Goal: Task Accomplishment & Management: Complete application form

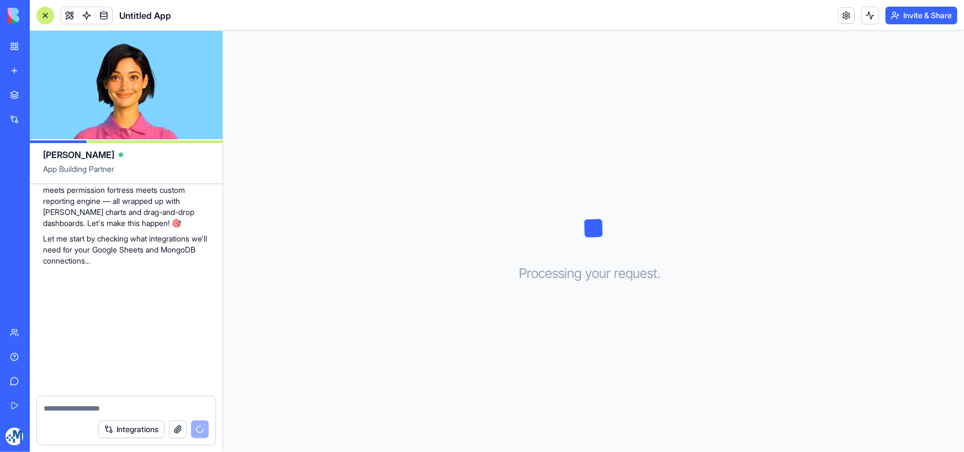
scroll to position [411, 0]
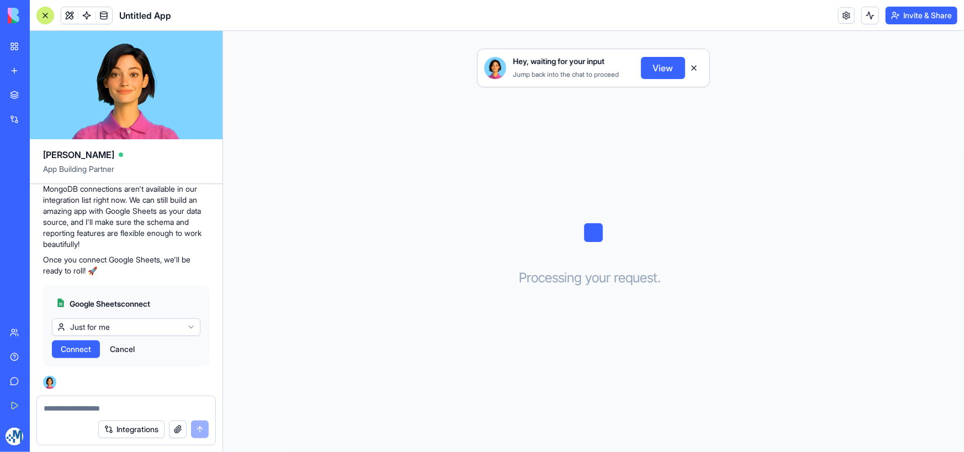
click at [181, 326] on html "My Workspace New app Marketplace Integrations Recent Untitled App AI Logo Gener…" at bounding box center [482, 226] width 964 height 452
click at [176, 297] on html "My Workspace New app Marketplace Integrations Recent Untitled App AI Logo Gener…" at bounding box center [482, 226] width 964 height 452
click at [118, 408] on textarea at bounding box center [126, 408] width 165 height 11
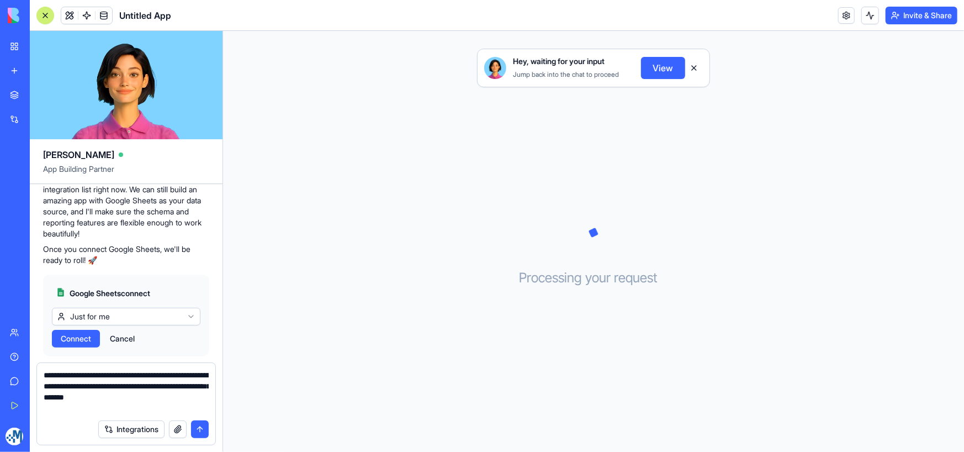
type textarea "**********"
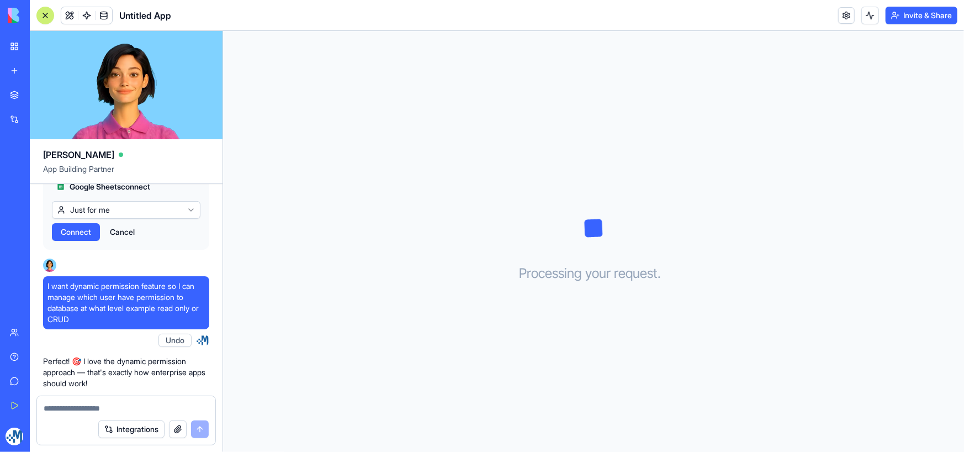
scroll to position [451, 0]
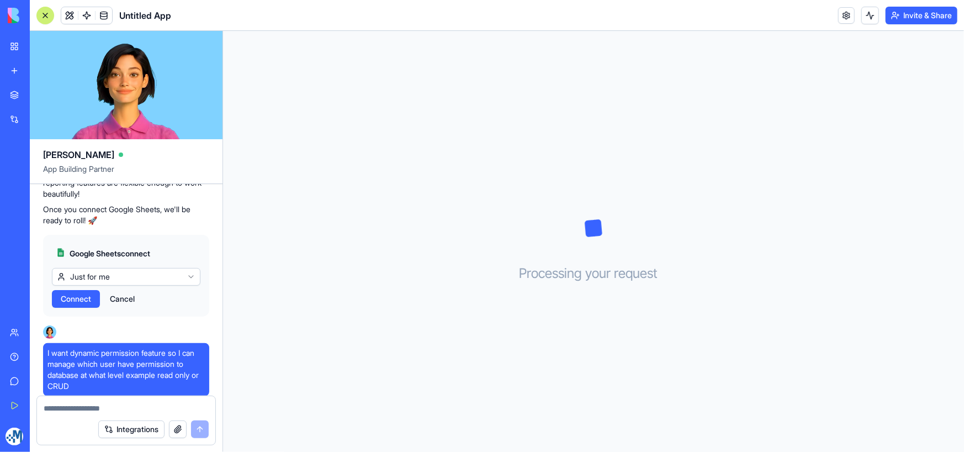
click at [77, 304] on span "Connect" at bounding box center [76, 298] width 30 height 11
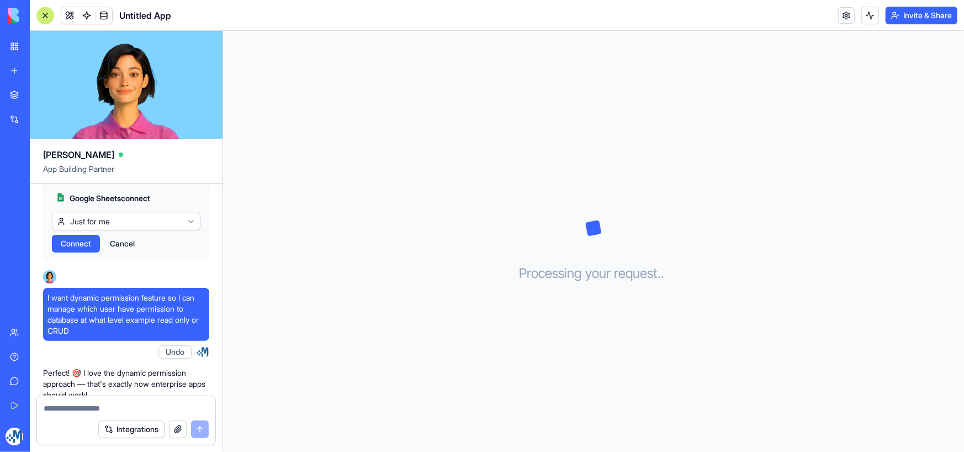
scroll to position [541, 0]
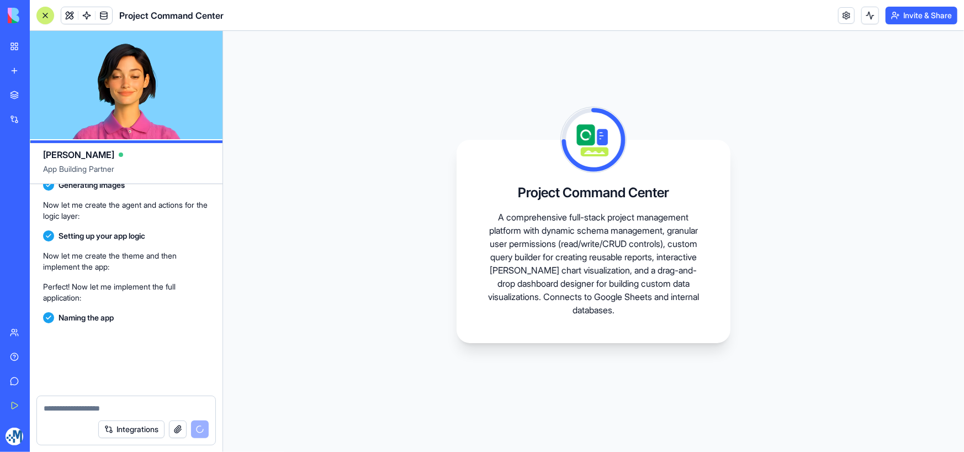
scroll to position [1459, 0]
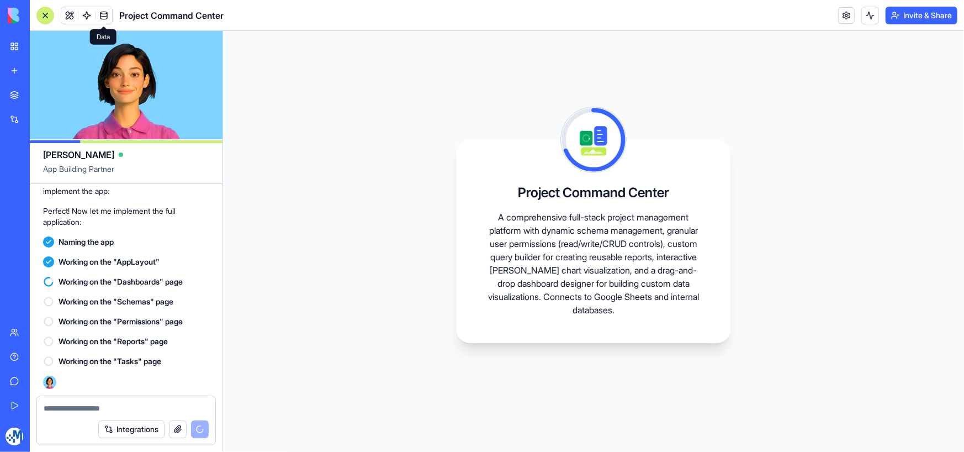
click at [104, 12] on span at bounding box center [103, 15] width 31 height 31
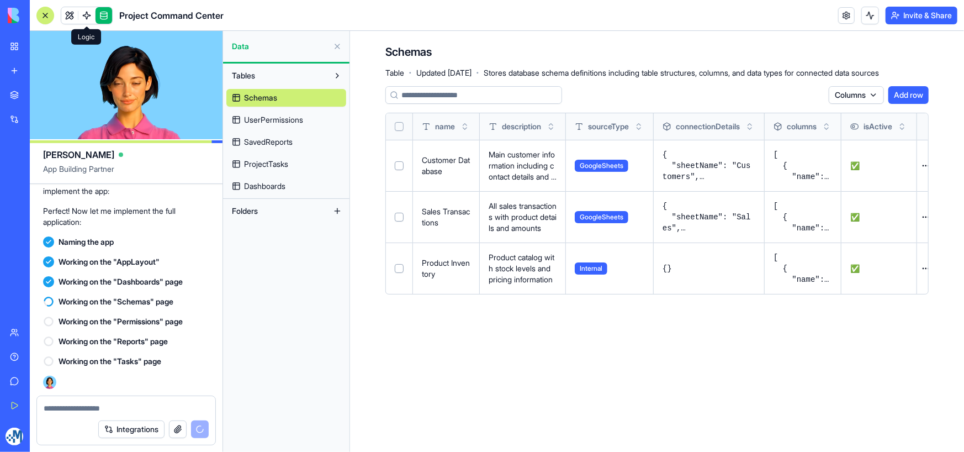
click at [88, 13] on span at bounding box center [86, 15] width 31 height 31
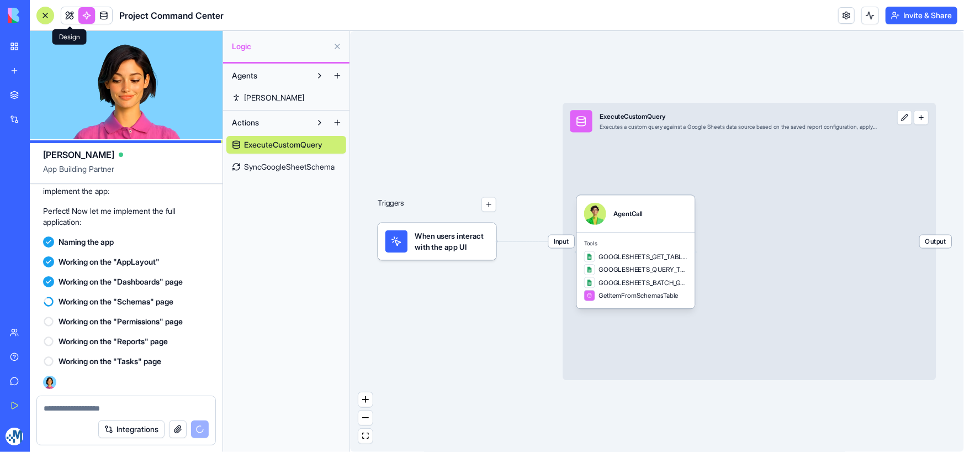
click at [72, 10] on link at bounding box center [69, 15] width 17 height 17
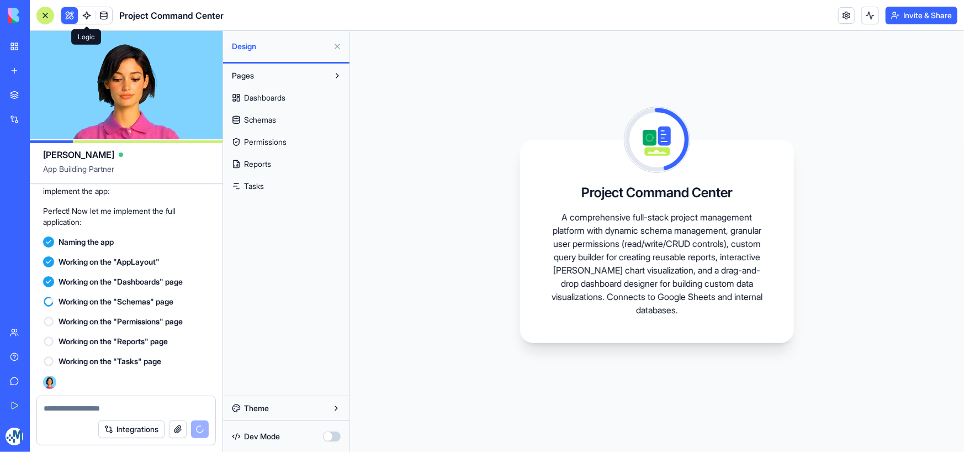
click at [88, 12] on link at bounding box center [86, 15] width 17 height 17
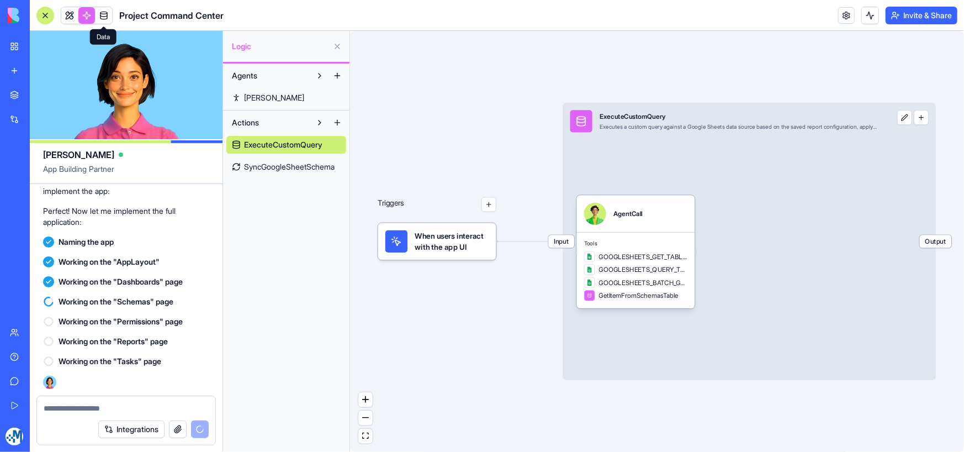
click at [102, 15] on link at bounding box center [104, 15] width 17 height 17
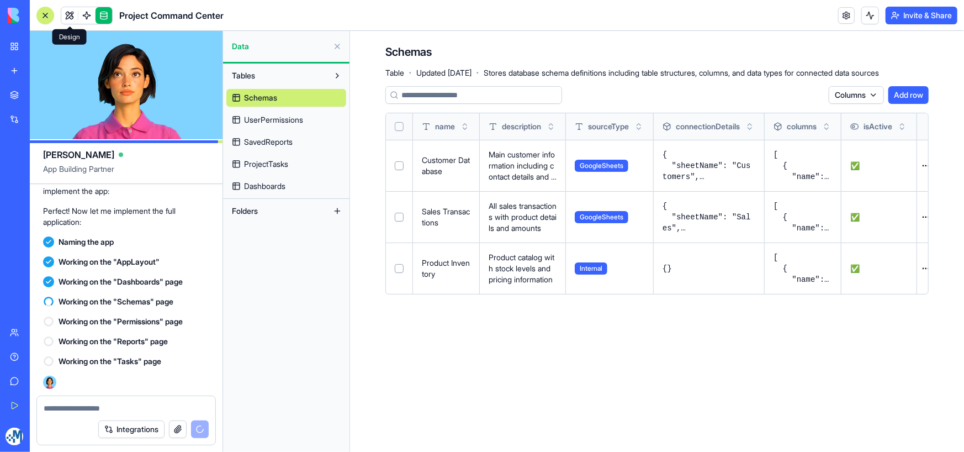
click at [67, 14] on link at bounding box center [69, 15] width 17 height 17
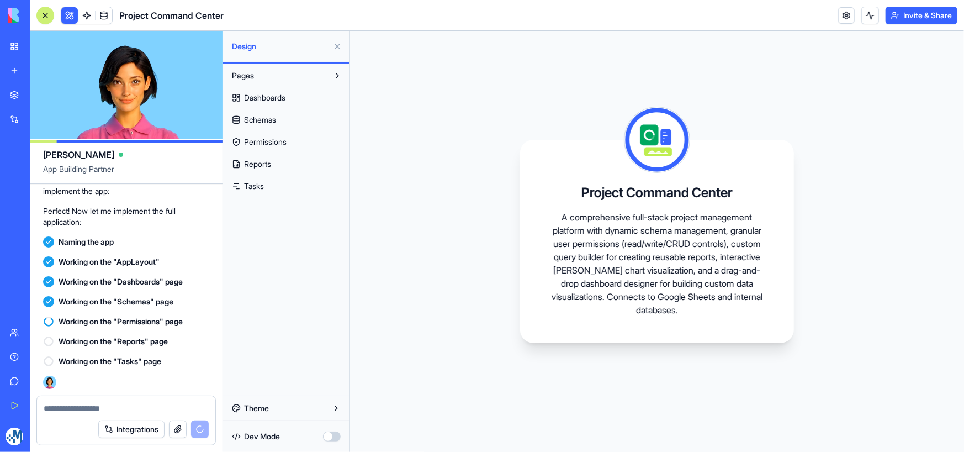
click at [256, 189] on span "Tasks" at bounding box center [254, 186] width 20 height 11
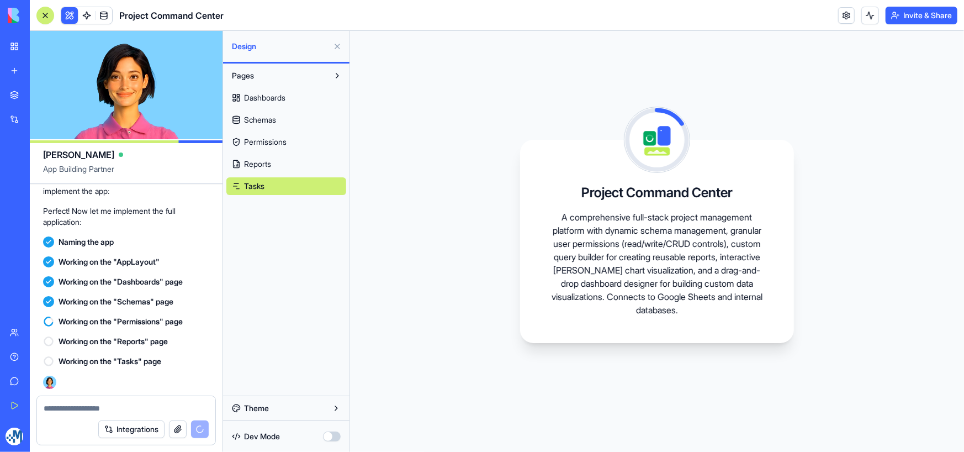
click at [257, 166] on span "Reports" at bounding box center [257, 163] width 27 height 11
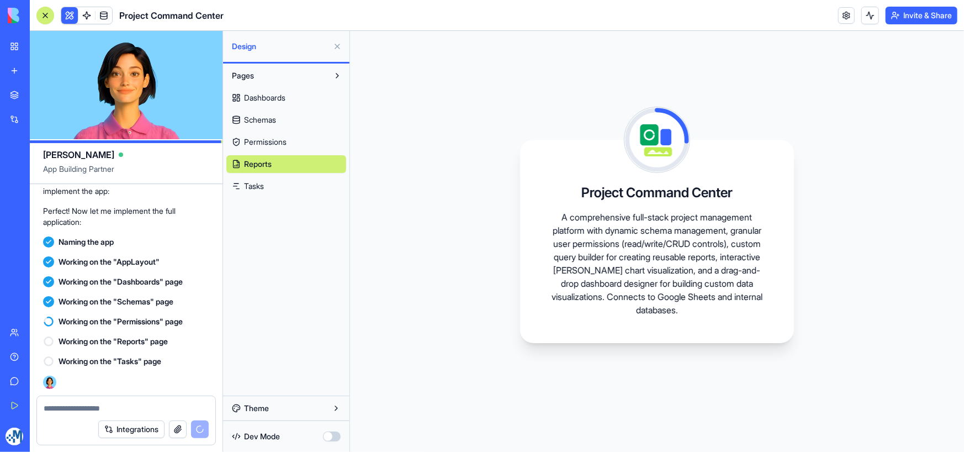
click at [257, 147] on span "Permissions" at bounding box center [265, 141] width 43 height 11
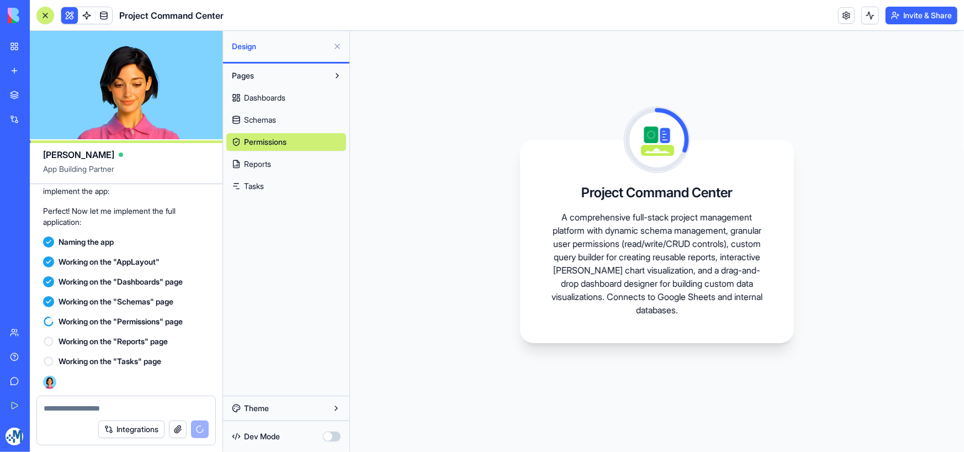
click at [250, 121] on span "Schemas" at bounding box center [260, 119] width 32 height 11
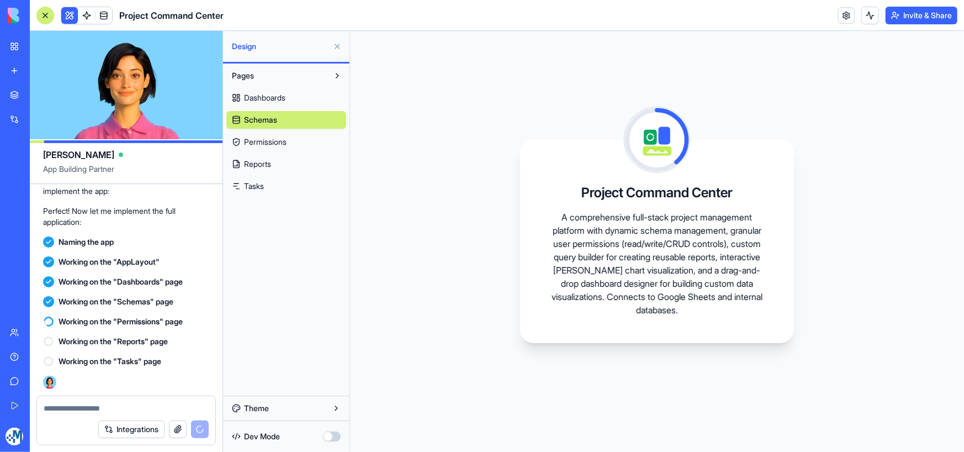
click at [259, 98] on span "Dashboards" at bounding box center [264, 97] width 41 height 11
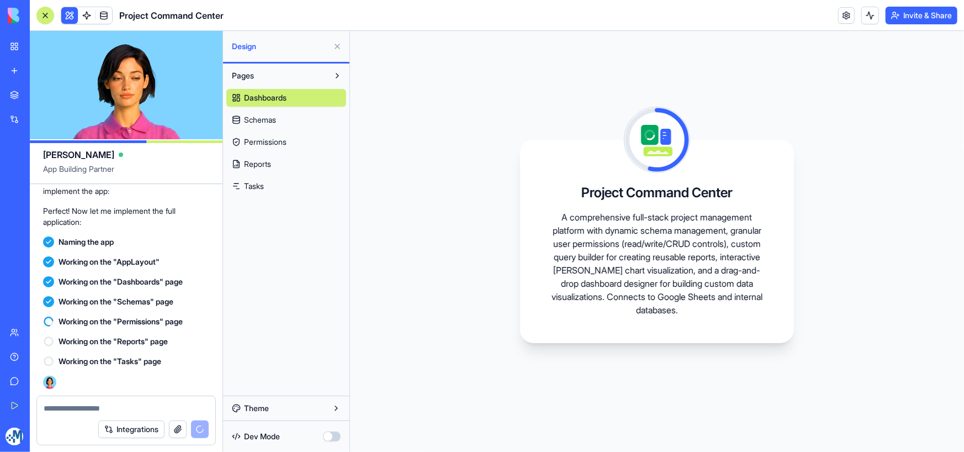
click at [264, 181] on span "Tasks" at bounding box center [254, 186] width 20 height 11
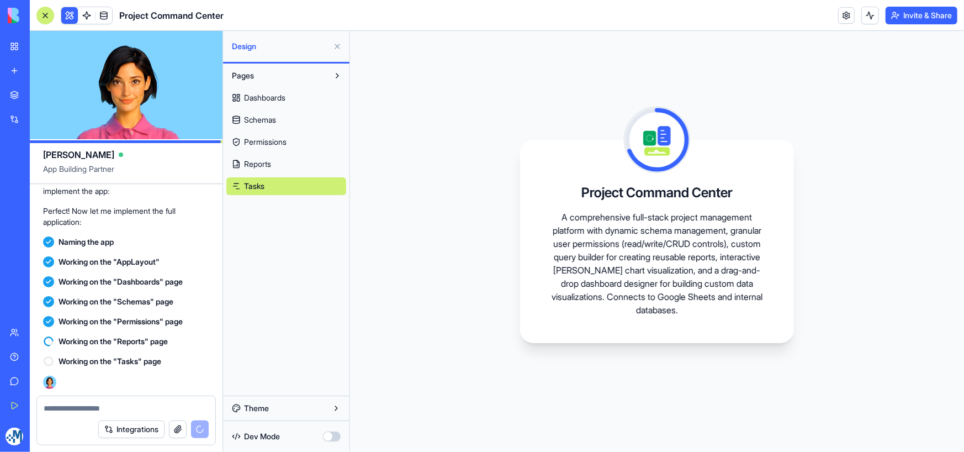
click at [120, 407] on textarea at bounding box center [126, 408] width 165 height 11
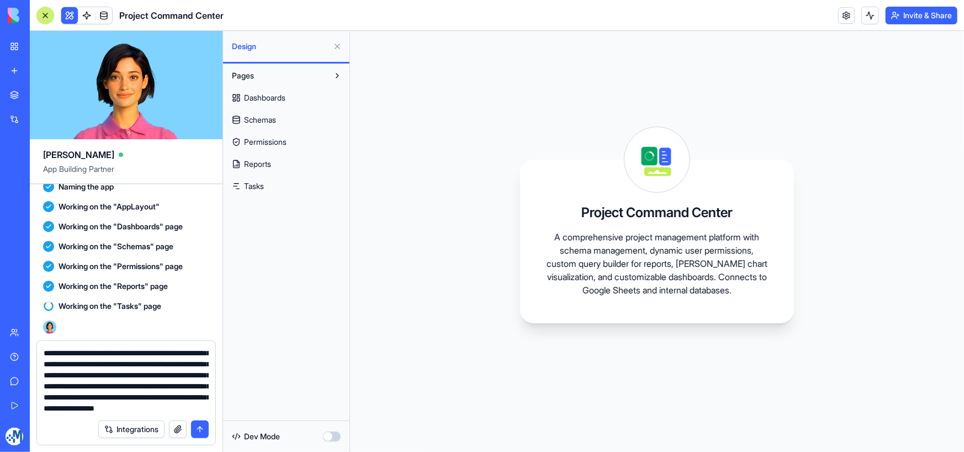
scroll to position [1584, 0]
type textarea "**********"
click at [202, 430] on button "submit" at bounding box center [200, 429] width 18 height 18
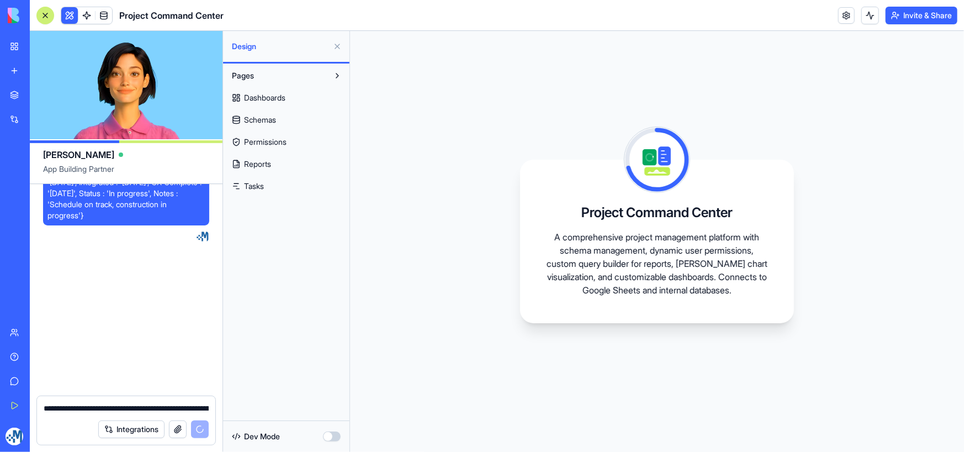
scroll to position [1835, 0]
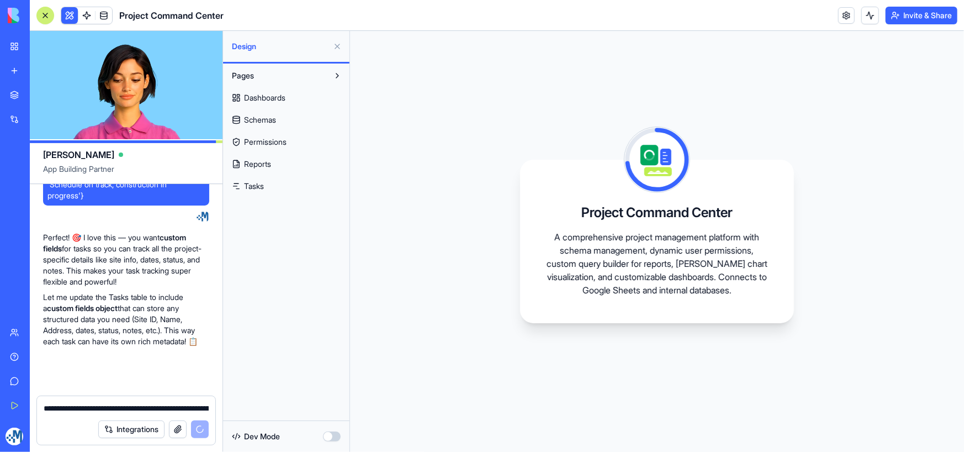
click at [262, 136] on span "Permissions" at bounding box center [265, 141] width 43 height 11
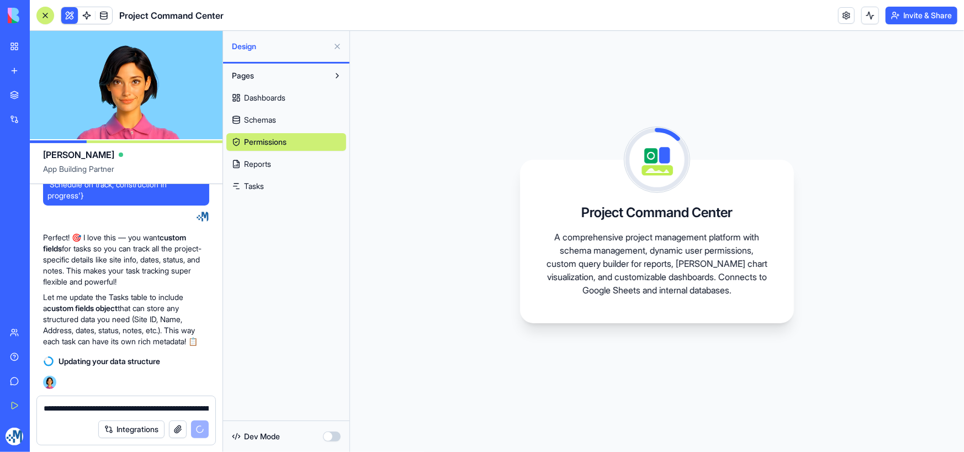
click at [271, 73] on button "Pages" at bounding box center [277, 76] width 102 height 18
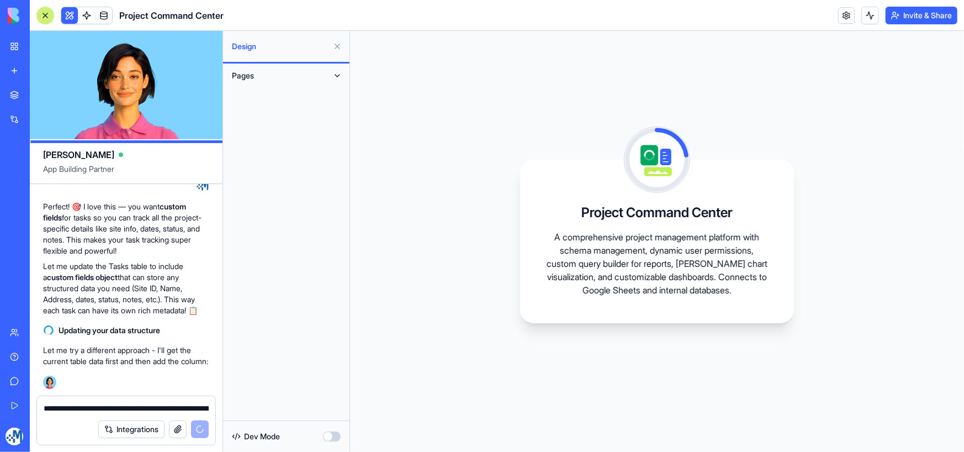
click at [271, 73] on button "Pages" at bounding box center [277, 76] width 102 height 18
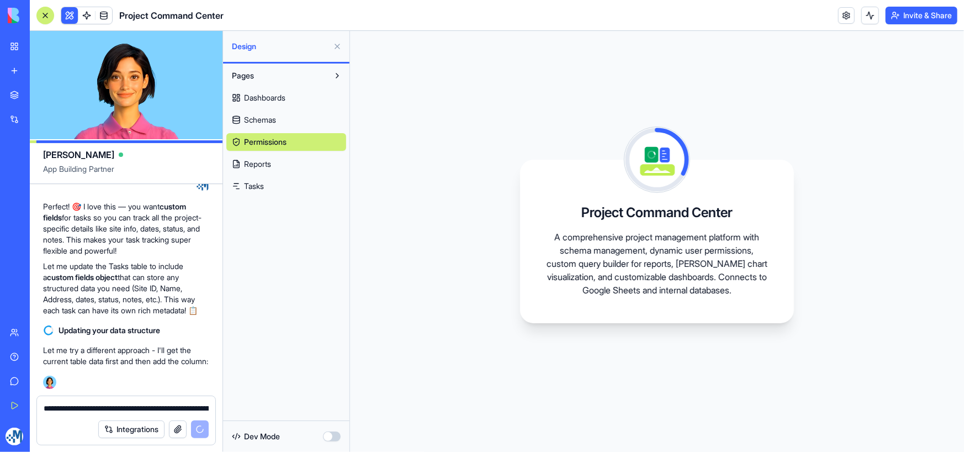
click at [269, 97] on span "Dashboards" at bounding box center [264, 97] width 41 height 11
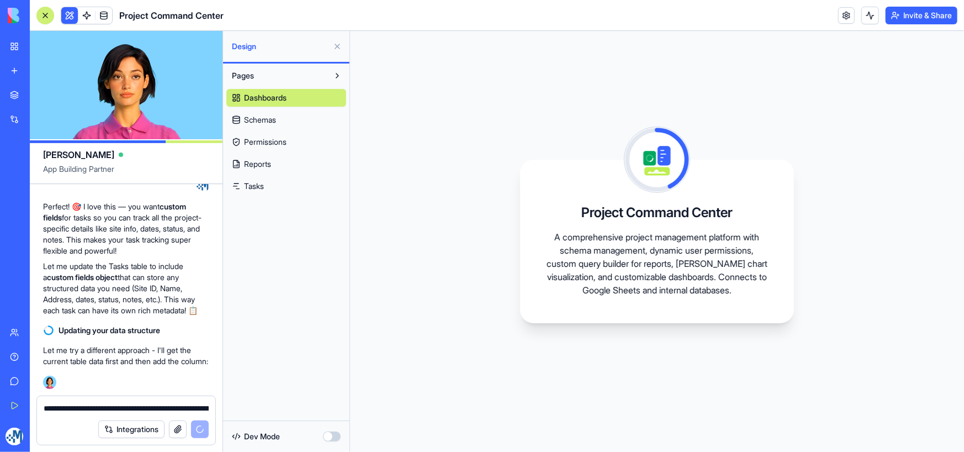
click at [268, 117] on span "Schemas" at bounding box center [260, 119] width 32 height 11
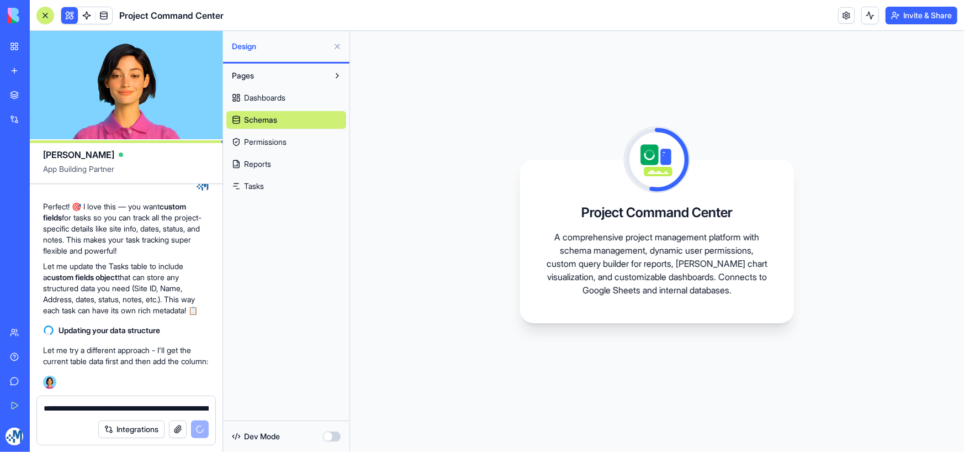
click at [267, 137] on span "Permissions" at bounding box center [265, 141] width 43 height 11
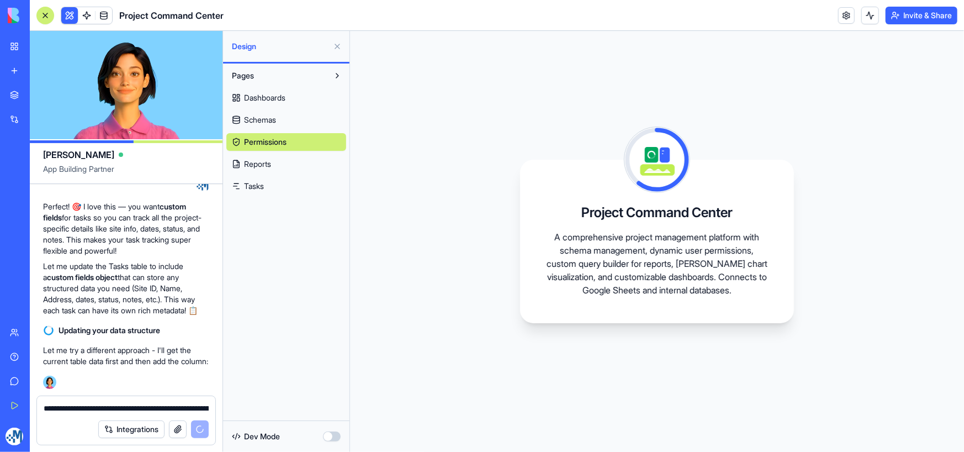
click at [265, 161] on span "Reports" at bounding box center [257, 163] width 27 height 11
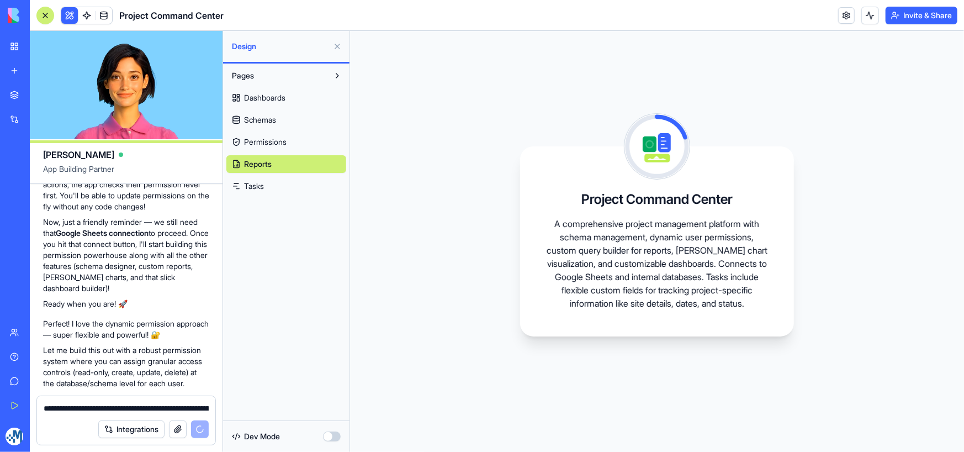
scroll to position [856, 0]
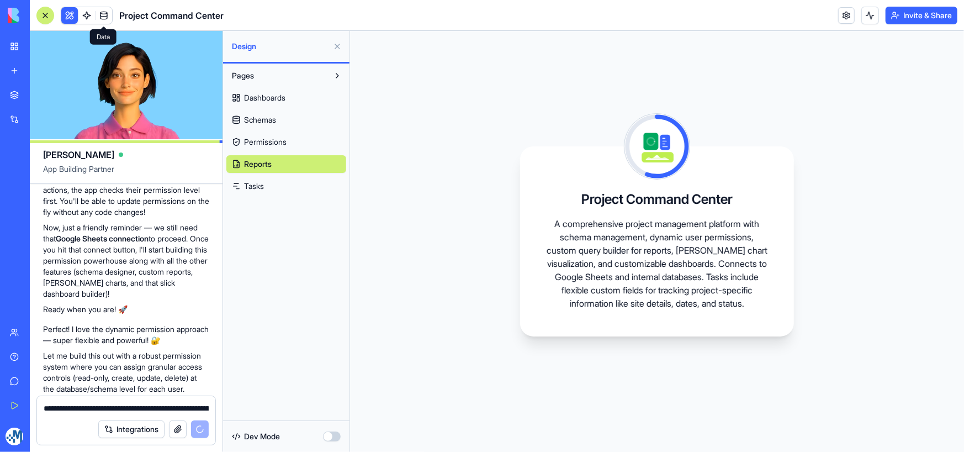
click at [107, 18] on span at bounding box center [103, 15] width 31 height 31
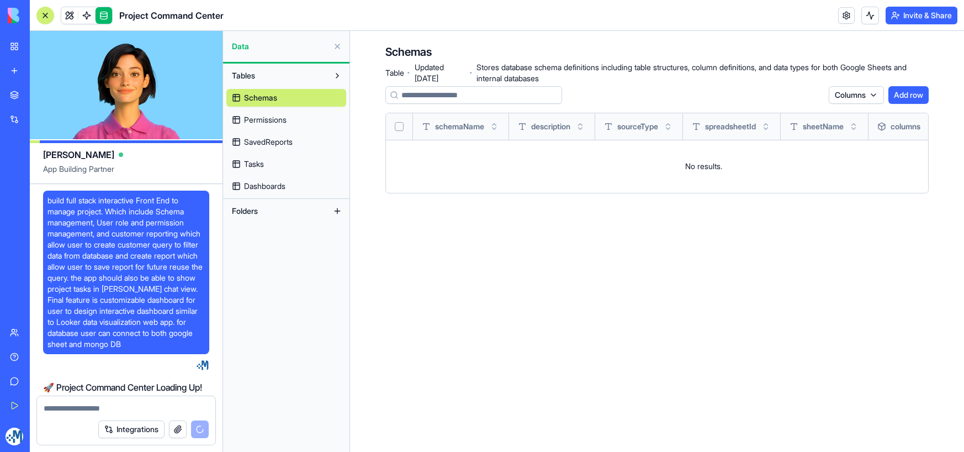
click at [274, 123] on span "Permissions" at bounding box center [265, 119] width 43 height 11
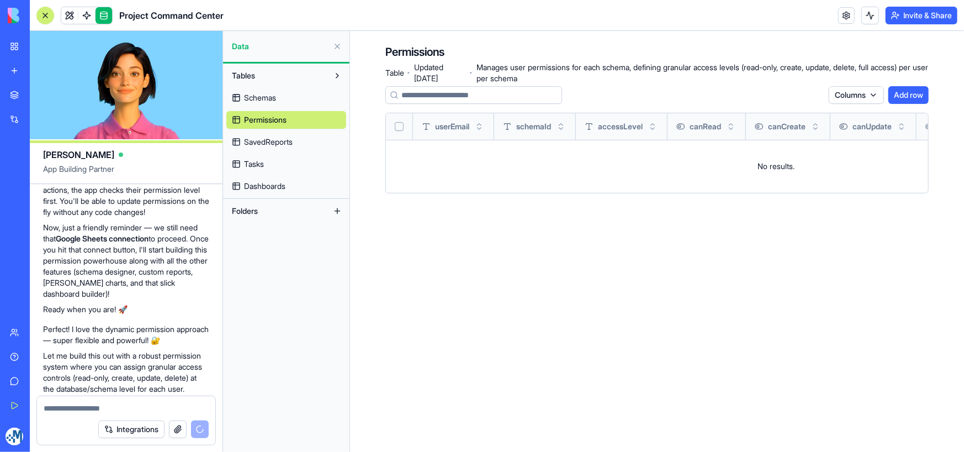
click at [277, 143] on span "SavedReports" at bounding box center [268, 141] width 49 height 11
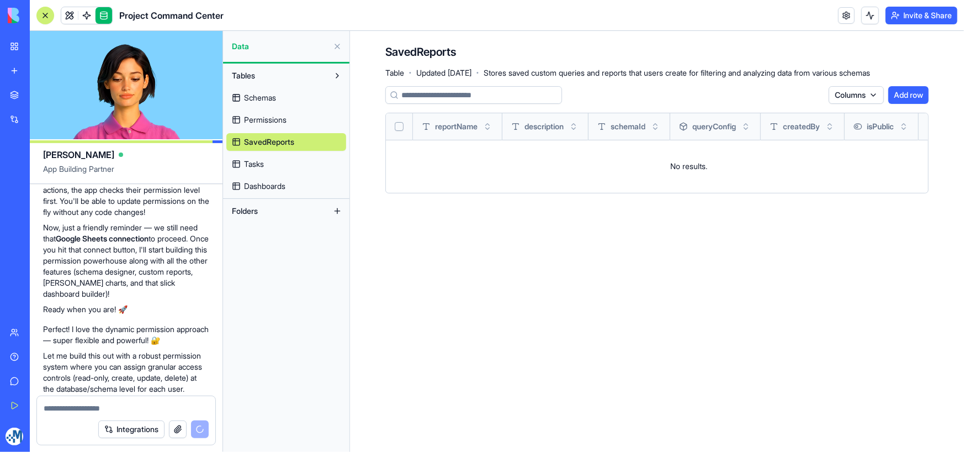
click at [261, 159] on span "Tasks" at bounding box center [254, 163] width 20 height 11
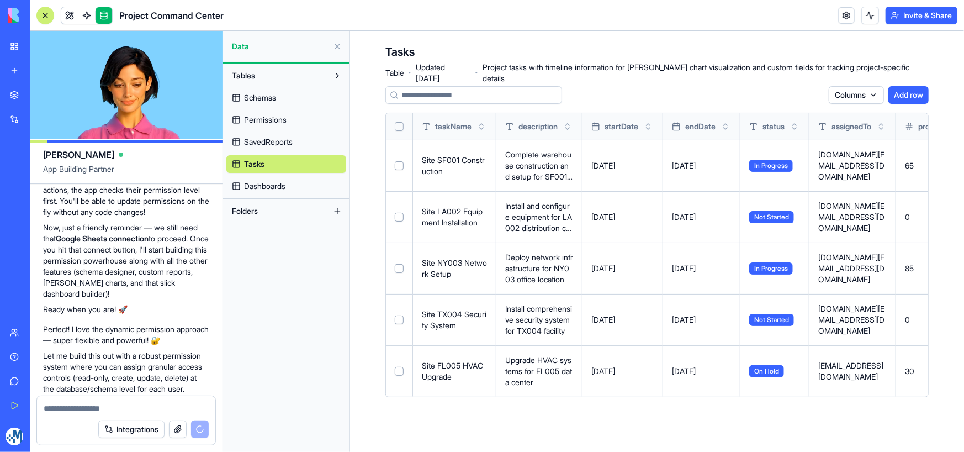
click at [279, 183] on span "Dashboards" at bounding box center [264, 186] width 41 height 11
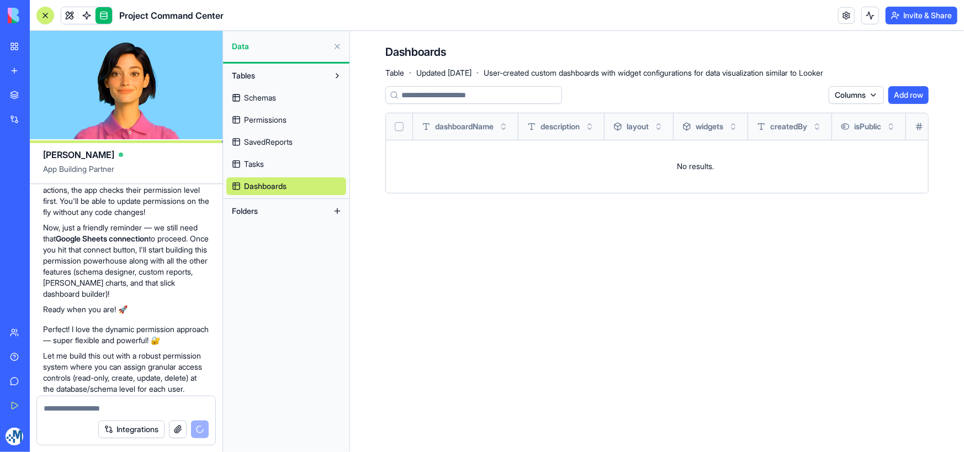
click at [281, 145] on span "SavedReports" at bounding box center [268, 141] width 49 height 11
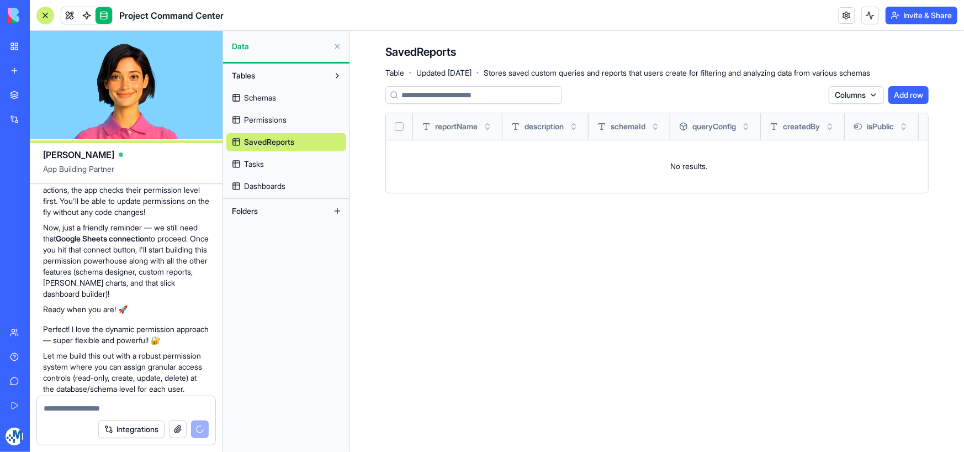
click at [263, 163] on span "Tasks" at bounding box center [254, 163] width 20 height 11
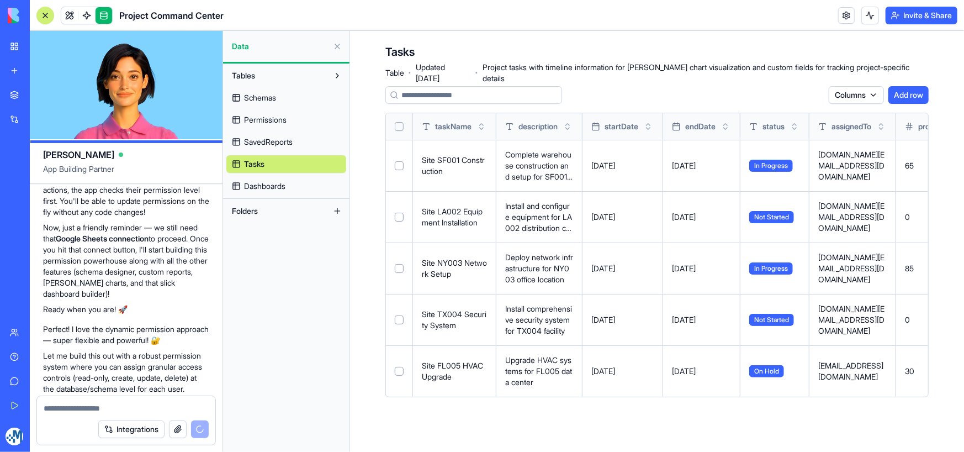
click at [271, 104] on link "Schemas" at bounding box center [286, 98] width 120 height 18
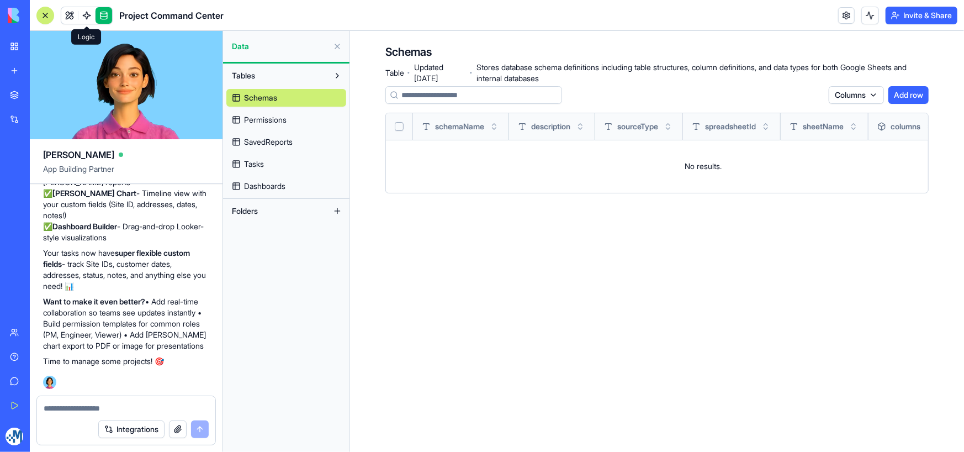
scroll to position [2743, 0]
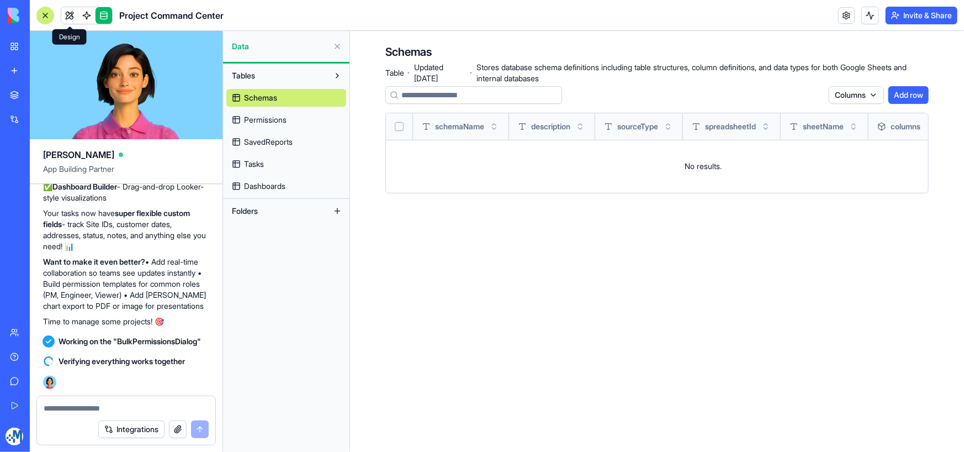
click at [67, 14] on span at bounding box center [69, 15] width 31 height 31
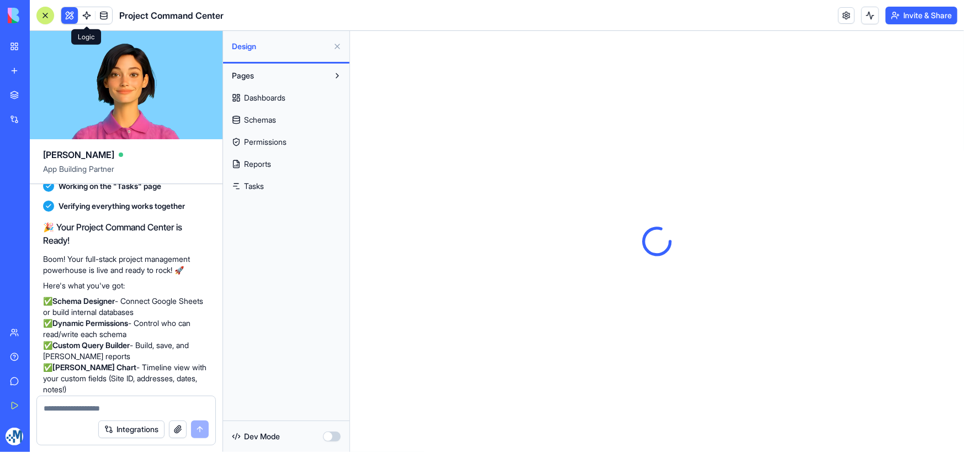
scroll to position [2412, 0]
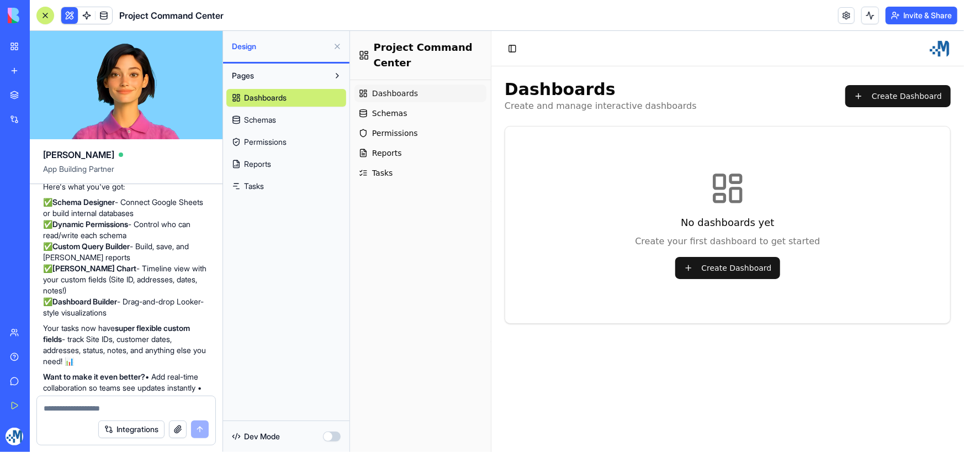
scroll to position [2743, 0]
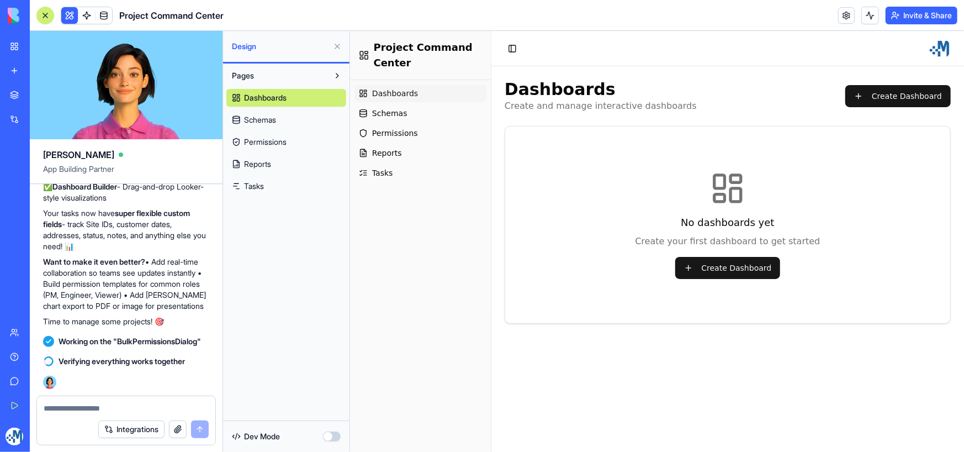
click at [261, 188] on span "Tasks" at bounding box center [254, 186] width 20 height 11
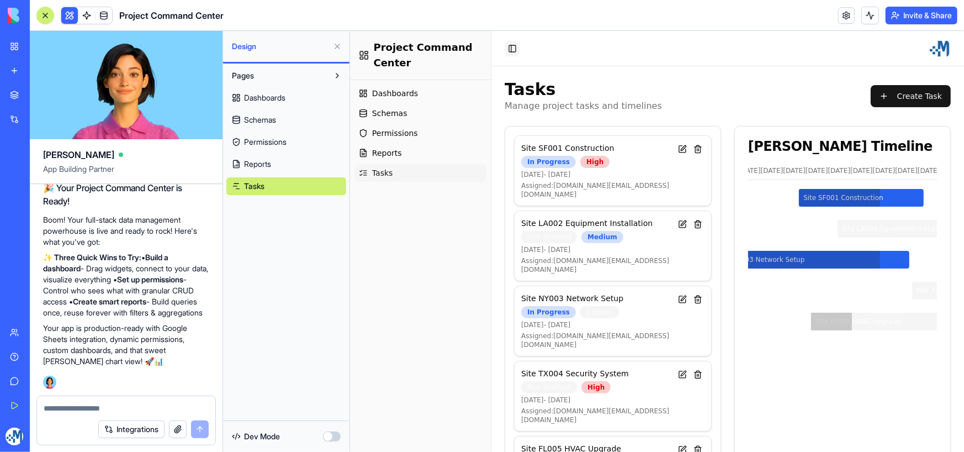
click at [512, 47] on button "Toggle Sidebar" at bounding box center [511, 47] width 15 height 15
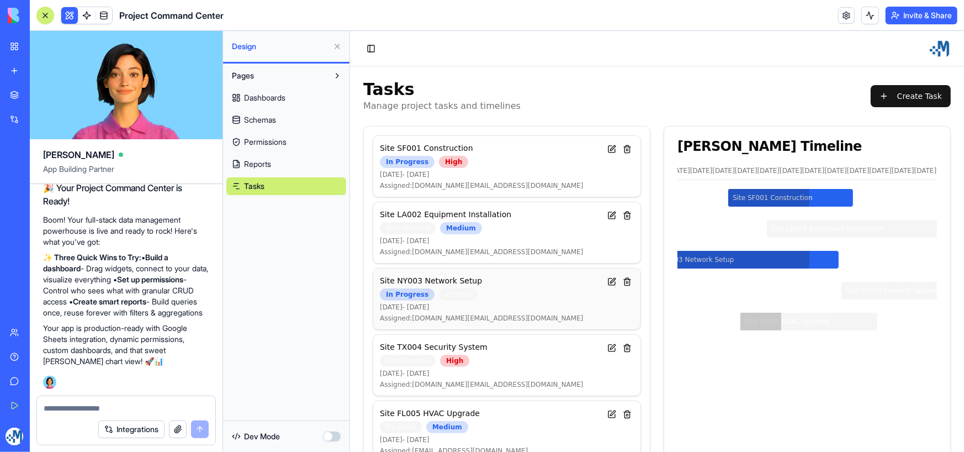
click at [525, 290] on div "In Progress Critical" at bounding box center [489, 294] width 221 height 12
click at [486, 171] on div "Apr 14 - Jun 4, 2025" at bounding box center [489, 174] width 221 height 9
click at [396, 174] on div "Apr 14 - Jun 4, 2025" at bounding box center [489, 174] width 221 height 9
click at [424, 176] on div "Apr 14 - Jun 4, 2025" at bounding box center [489, 174] width 221 height 9
click at [512, 224] on div "Not Started Medium" at bounding box center [489, 227] width 221 height 12
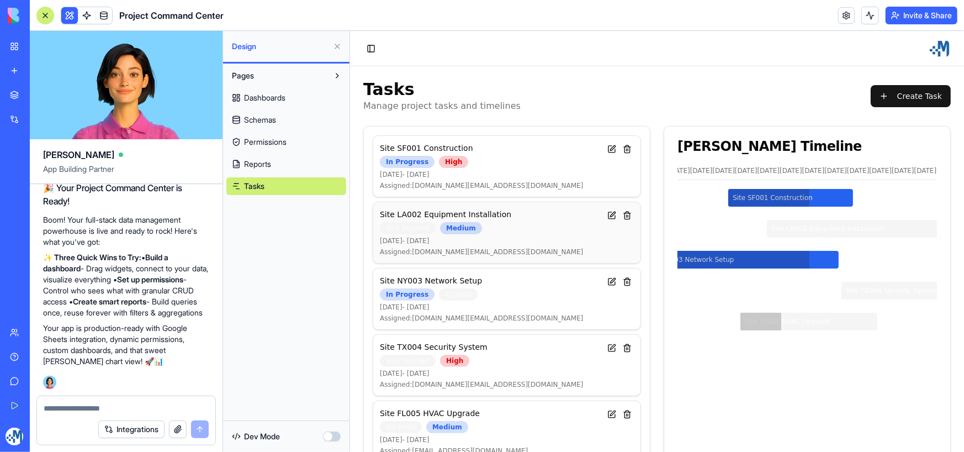
click at [512, 224] on div "Not Started Medium" at bounding box center [489, 227] width 221 height 12
click at [518, 209] on div "Site LA002 Equipment Installation" at bounding box center [489, 213] width 221 height 11
click at [832, 205] on div "Site SF001 Construction" at bounding box center [790, 197] width 125 height 18
click at [840, 204] on div "Site SF001 Construction" at bounding box center [790, 197] width 125 height 18
click at [607, 147] on button at bounding box center [611, 148] width 13 height 13
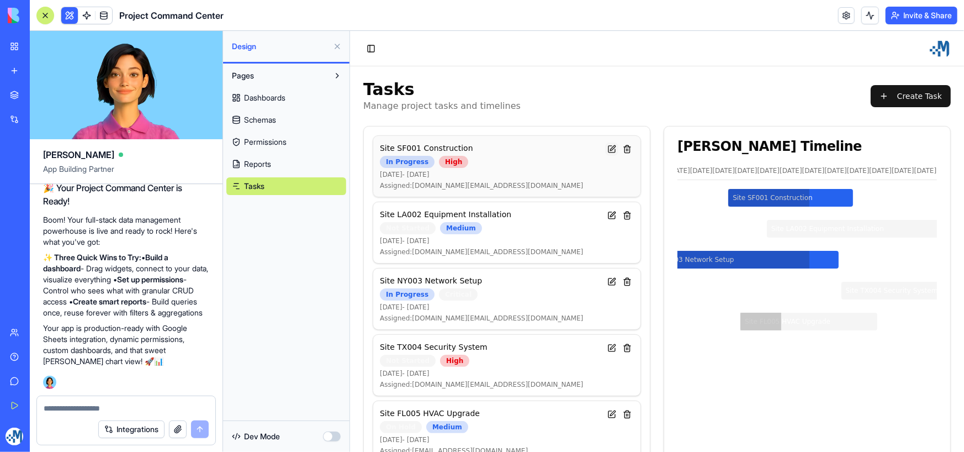
click at [608, 145] on button at bounding box center [611, 148] width 13 height 13
click at [474, 185] on div "Assigned: demo.pm@company.com" at bounding box center [489, 185] width 221 height 9
click at [499, 162] on div "In Progress High" at bounding box center [489, 161] width 221 height 12
click at [499, 244] on div "Site LA002 Equipment Installation Not Started Medium Apr 30 - Jul 14, 2025 Assi…" at bounding box center [489, 231] width 221 height 47
click at [609, 213] on button at bounding box center [611, 214] width 13 height 13
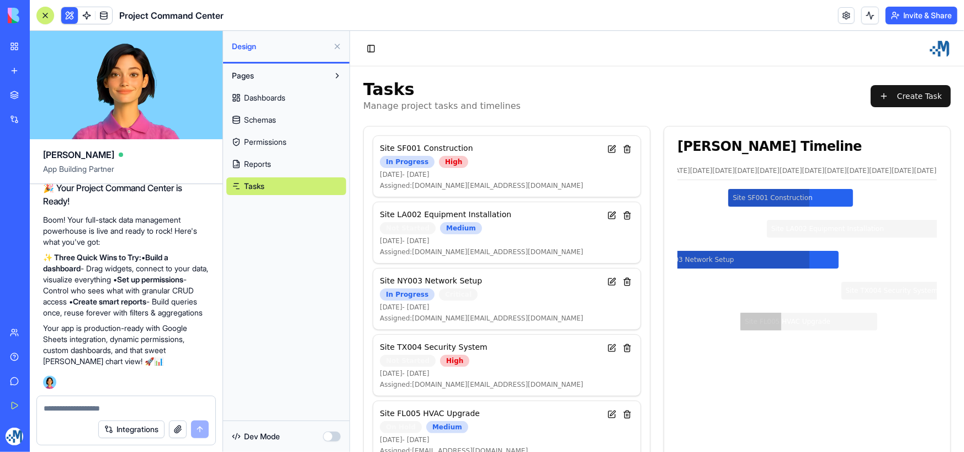
click at [326, 437] on button "button" at bounding box center [332, 436] width 18 height 10
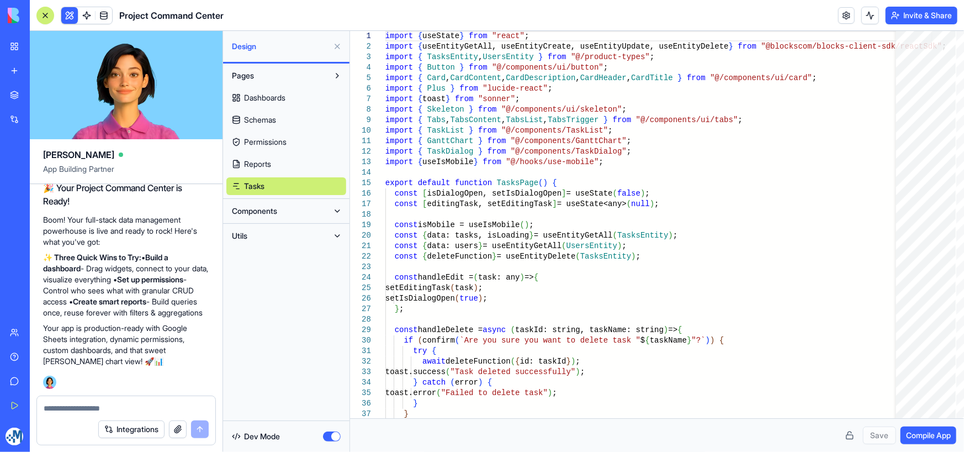
click at [329, 437] on button "button" at bounding box center [332, 436] width 18 height 10
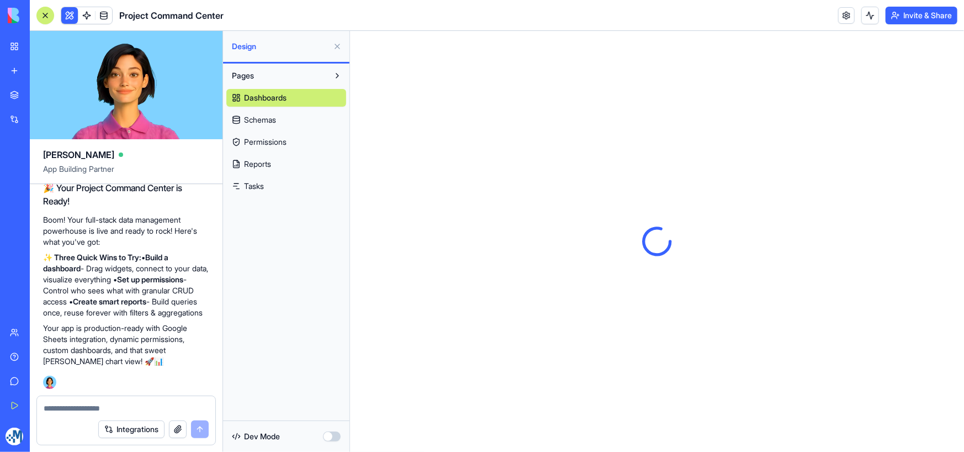
click at [269, 179] on link "Tasks" at bounding box center [286, 186] width 120 height 18
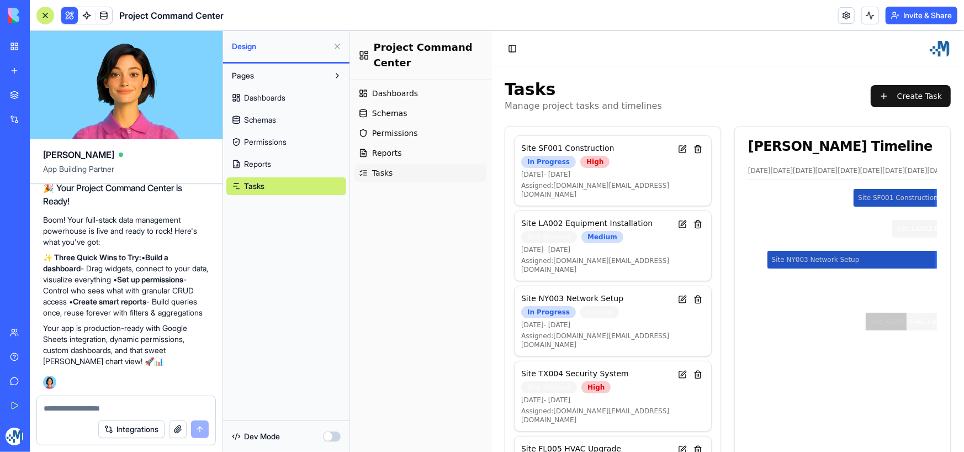
click at [400, 172] on link "Tasks" at bounding box center [420, 172] width 132 height 18
click at [627, 166] on div "In Progress High" at bounding box center [596, 161] width 150 height 12
click at [576, 189] on div "Site SF001 Construction In Progress High Apr 14 - Jun 4, 2025 Assigned: demo.pm…" at bounding box center [612, 170] width 197 height 70
click at [585, 161] on div "High" at bounding box center [594, 161] width 29 height 12
click at [586, 156] on div "High" at bounding box center [594, 161] width 29 height 12
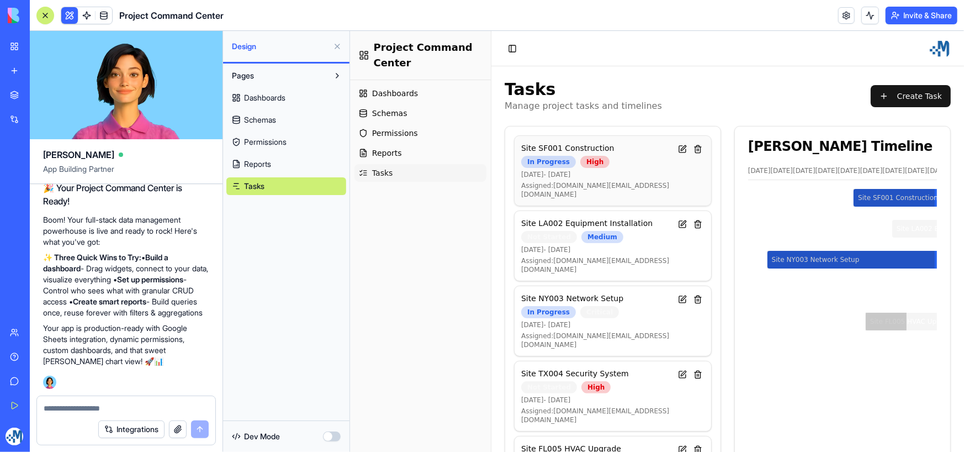
click at [584, 145] on div "Site SF001 Construction" at bounding box center [596, 147] width 150 height 11
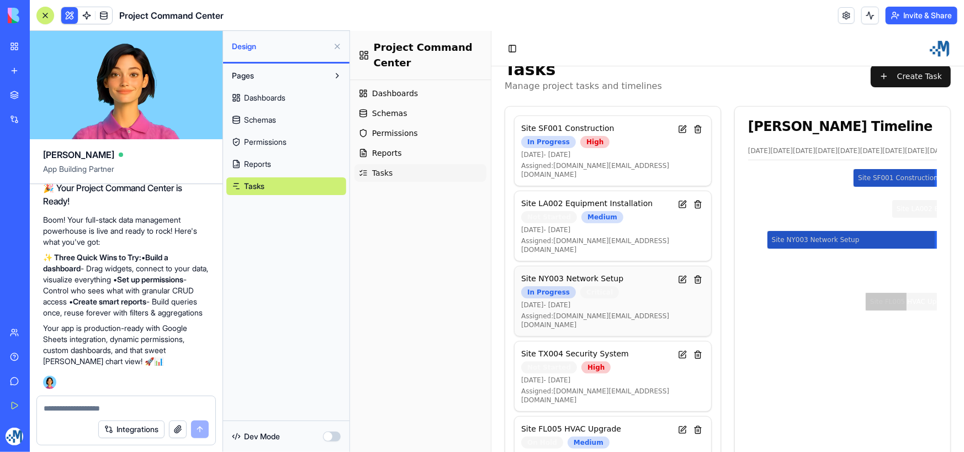
scroll to position [31, 0]
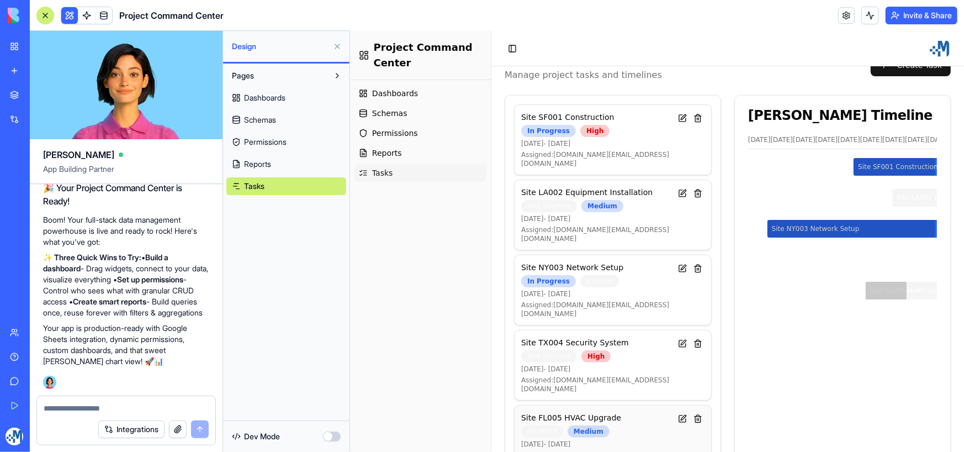
click at [617, 411] on div "Site FL005 HVAC Upgrade" at bounding box center [596, 416] width 150 height 11
drag, startPoint x: 611, startPoint y: 409, endPoint x: 553, endPoint y: 398, distance: 58.5
click at [609, 439] on div "Apr 19 - Jun 14, 2025" at bounding box center [596, 443] width 150 height 9
click at [540, 411] on div "Site FL005 HVAC Upgrade" at bounding box center [596, 416] width 150 height 11
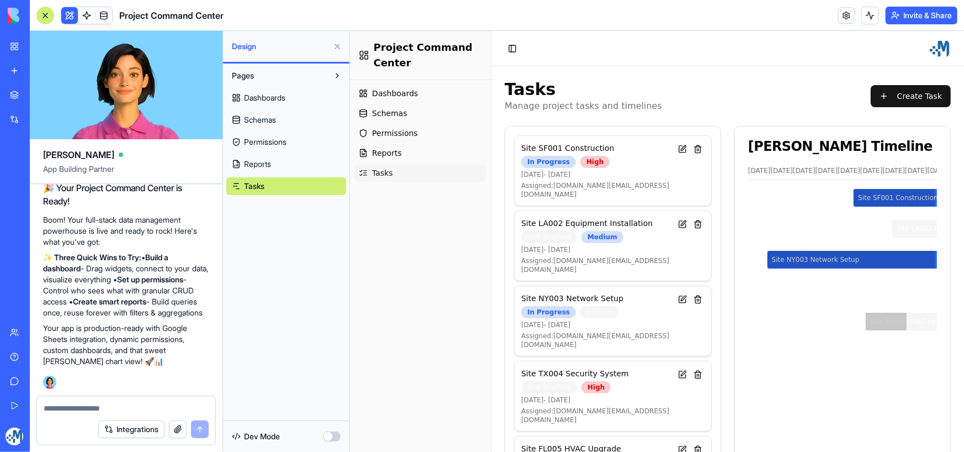
click at [271, 163] on span "Reports" at bounding box center [257, 163] width 27 height 11
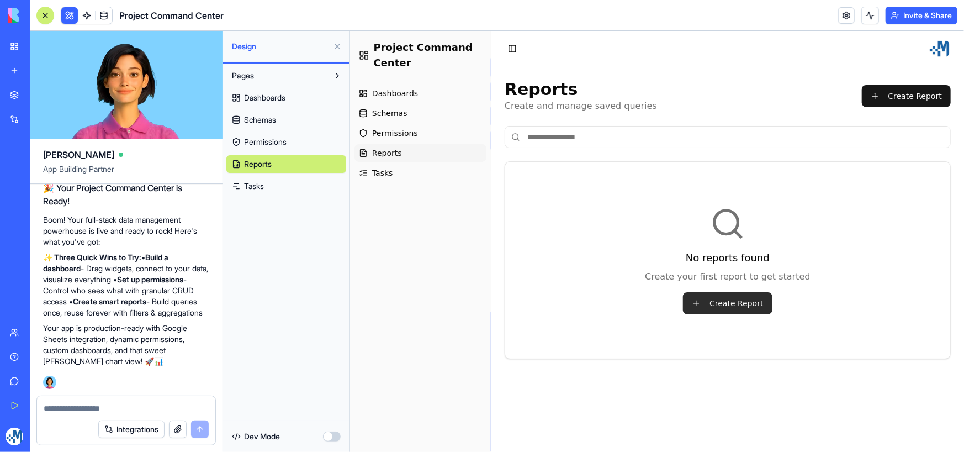
click at [718, 304] on button "Create Report" at bounding box center [727, 303] width 89 height 22
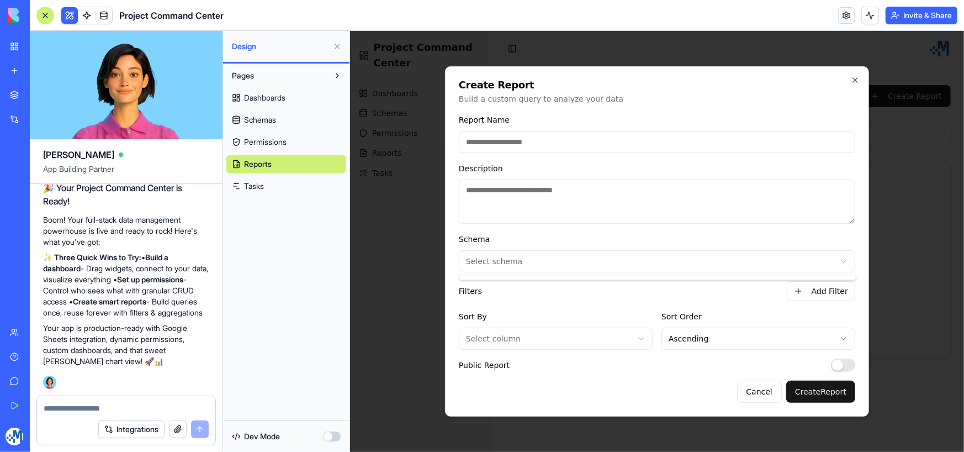
click at [542, 253] on body "Project Command Center Dashboards Schemas Permissions Reports Tasks Toggle Side…" at bounding box center [657, 240] width 614 height 421
click at [547, 261] on body "Project Command Center Dashboards Schemas Permissions Reports Tasks Toggle Side…" at bounding box center [657, 240] width 614 height 421
click at [759, 387] on button "Cancel" at bounding box center [759, 391] width 45 height 22
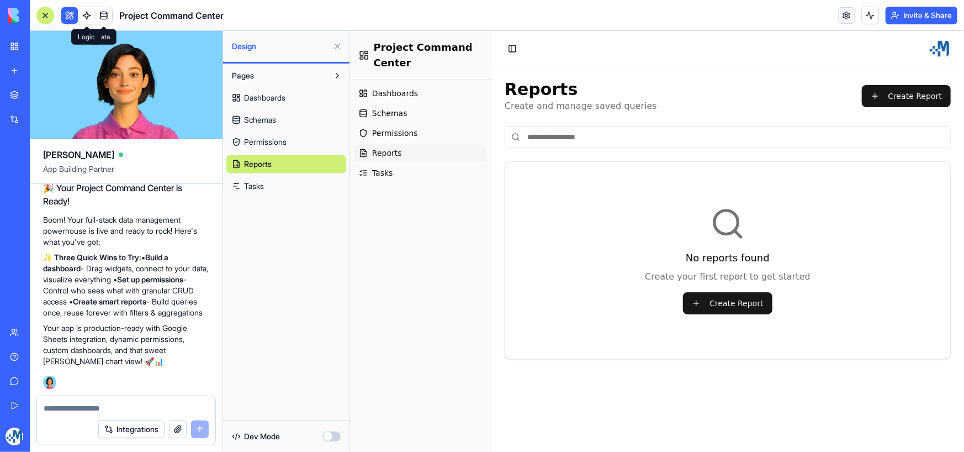
click at [83, 15] on span at bounding box center [86, 15] width 31 height 31
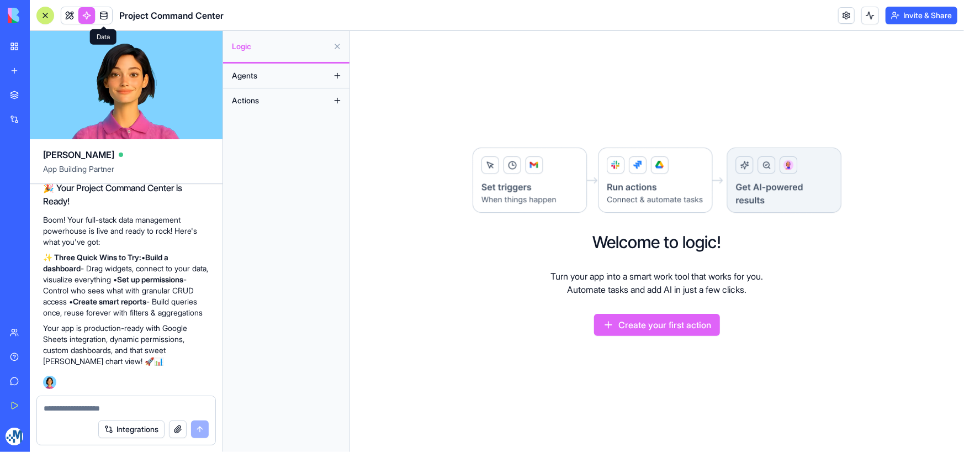
click at [103, 15] on span at bounding box center [103, 15] width 31 height 31
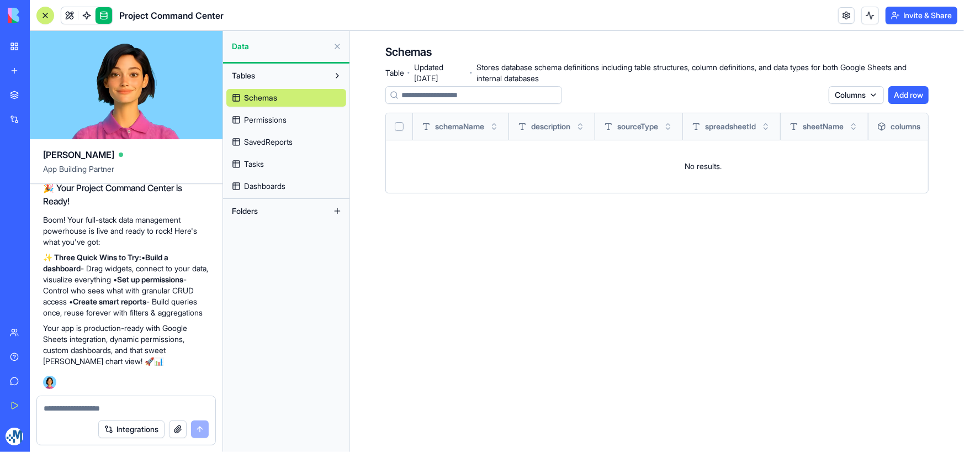
click at [265, 159] on link "Tasks" at bounding box center [286, 164] width 120 height 18
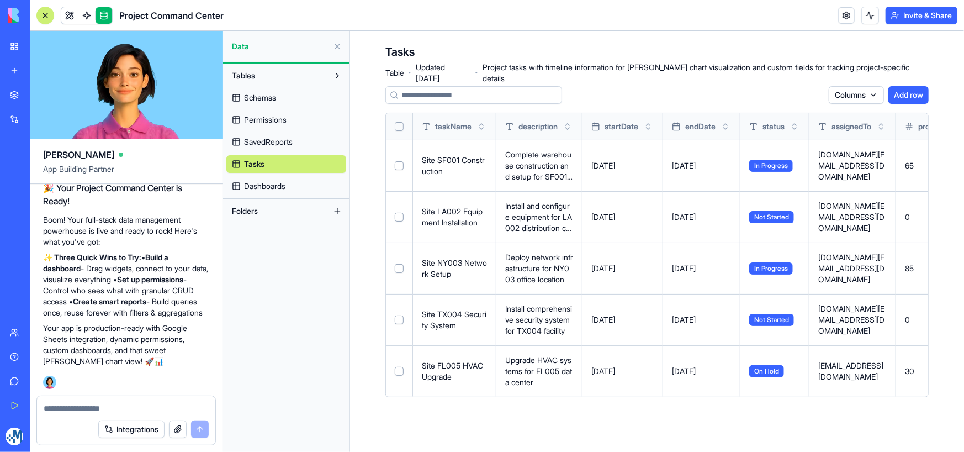
click at [289, 144] on span "SavedReports" at bounding box center [268, 141] width 49 height 11
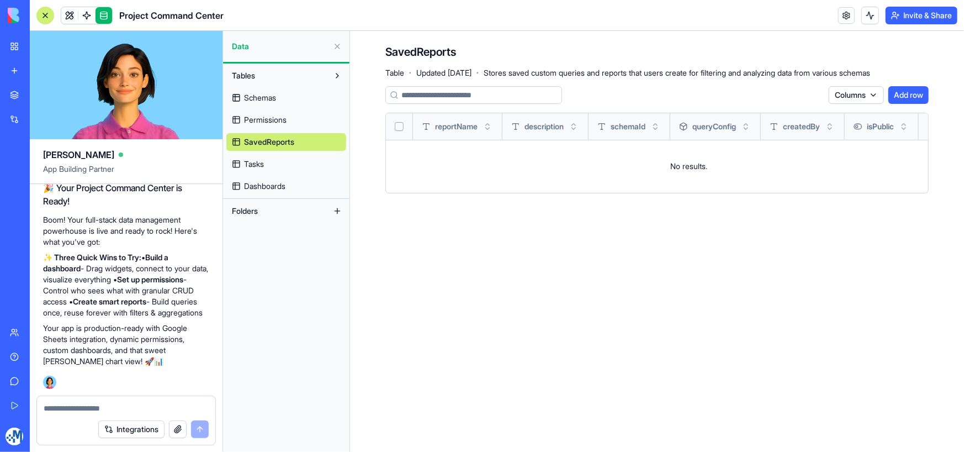
click at [274, 167] on link "Tasks" at bounding box center [286, 164] width 120 height 18
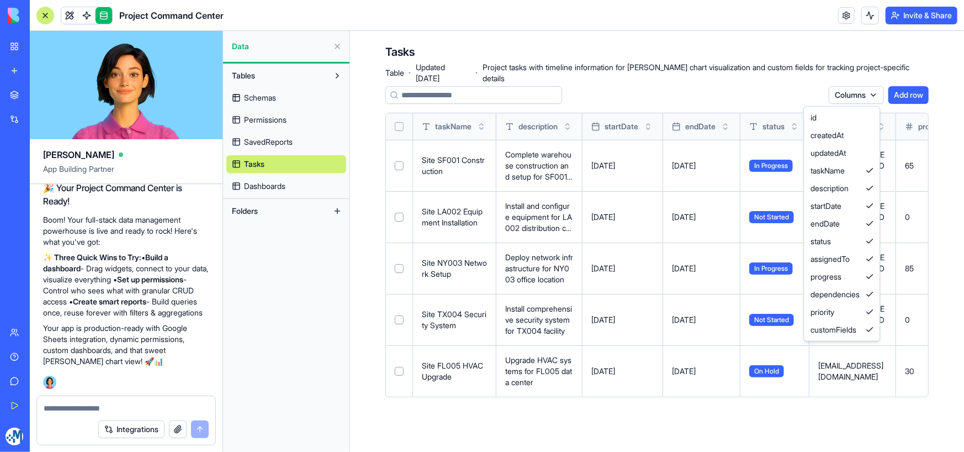
click at [858, 94] on html "My Workspace New app Marketplace Integrations Recent Untitled App AI Logo Gener…" at bounding box center [482, 226] width 964 height 452
click at [768, 77] on html "My Workspace New app Marketplace Integrations Recent Untitled App AI Logo Gener…" at bounding box center [482, 226] width 964 height 452
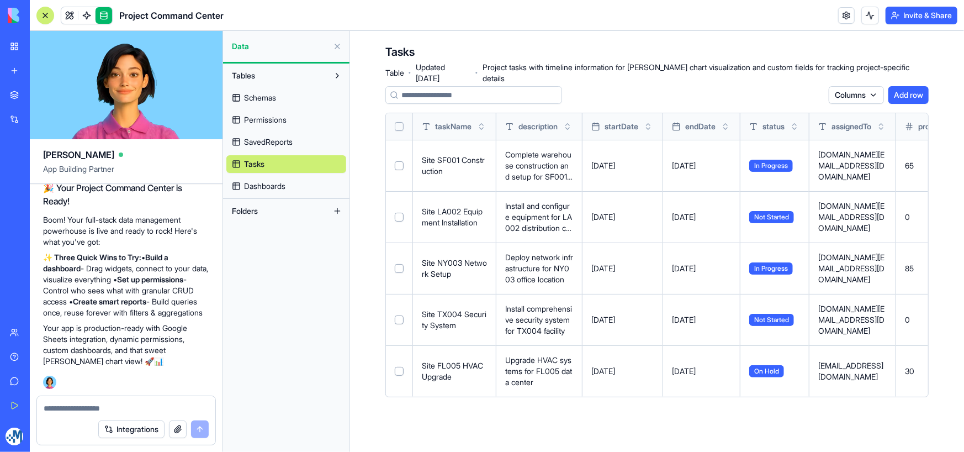
click at [867, 97] on html "My Workspace New app Marketplace Integrations Recent Untitled App AI Logo Gener…" at bounding box center [482, 226] width 964 height 452
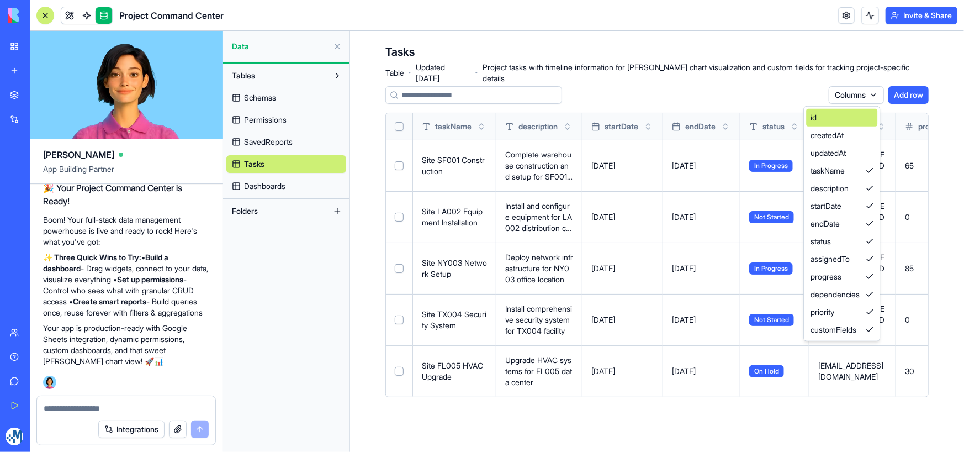
click at [835, 123] on div "id" at bounding box center [841, 118] width 71 height 18
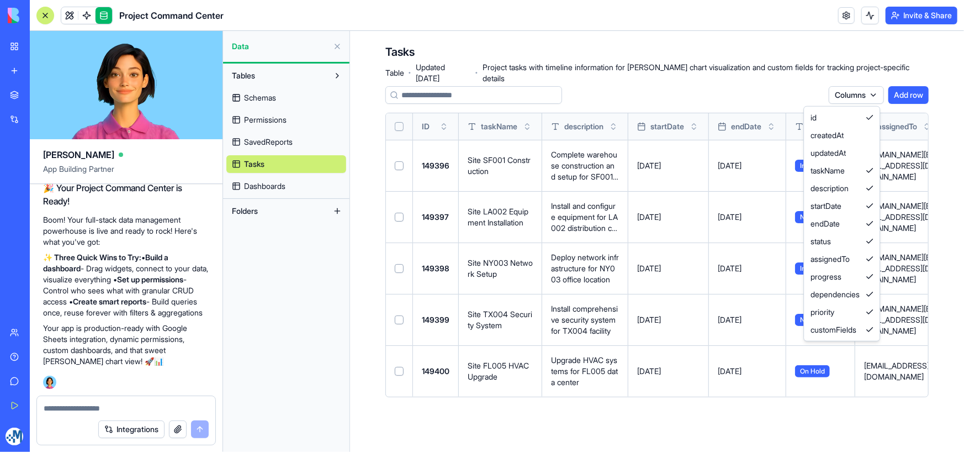
click at [556, 124] on html "My Workspace New app Marketplace Integrations Recent Untitled App AI Logo Gener…" at bounding box center [482, 226] width 964 height 452
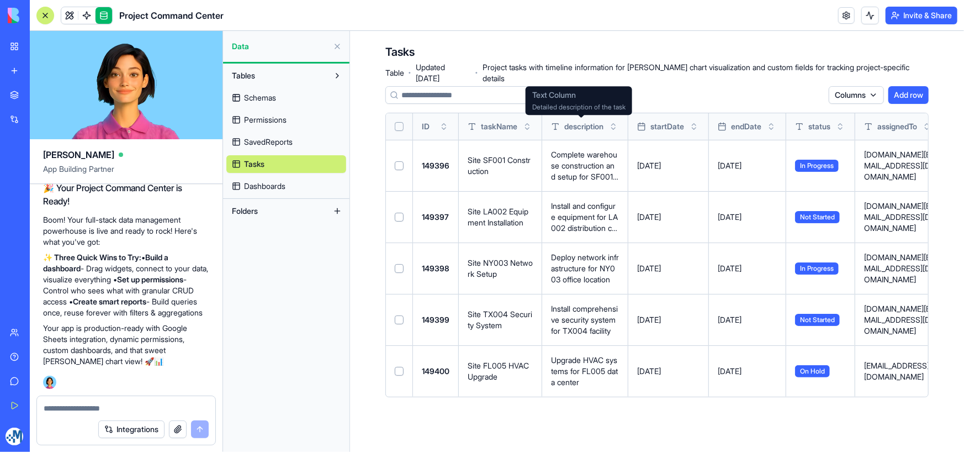
click at [558, 124] on icon at bounding box center [555, 126] width 9 height 9
click at [618, 126] on button "Toggle sort" at bounding box center [613, 126] width 11 height 11
click at [619, 123] on button "Toggle sort" at bounding box center [613, 126] width 11 height 11
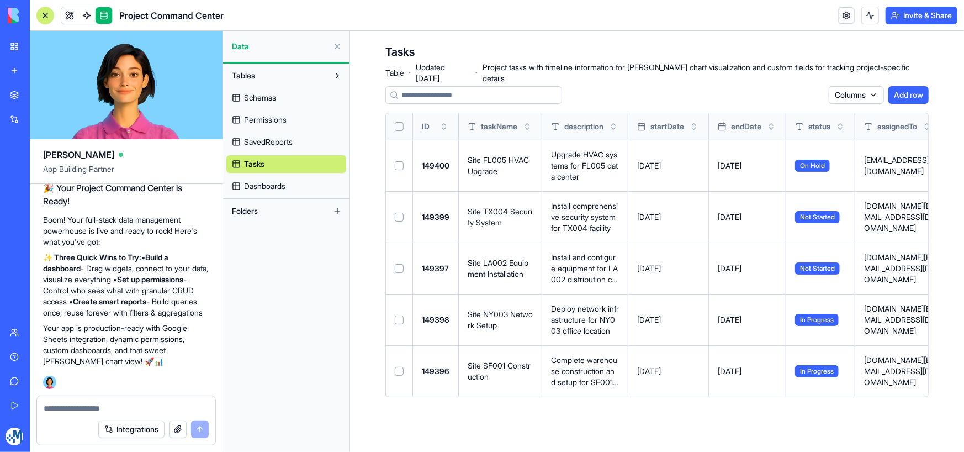
drag, startPoint x: 590, startPoint y: 128, endPoint x: 637, endPoint y: 91, distance: 59.7
click at [637, 91] on div "Columns Add row" at bounding box center [656, 95] width 543 height 18
click at [868, 93] on html "My Workspace New app Marketplace Integrations Recent Untitled App AI Logo Gener…" at bounding box center [482, 226] width 964 height 452
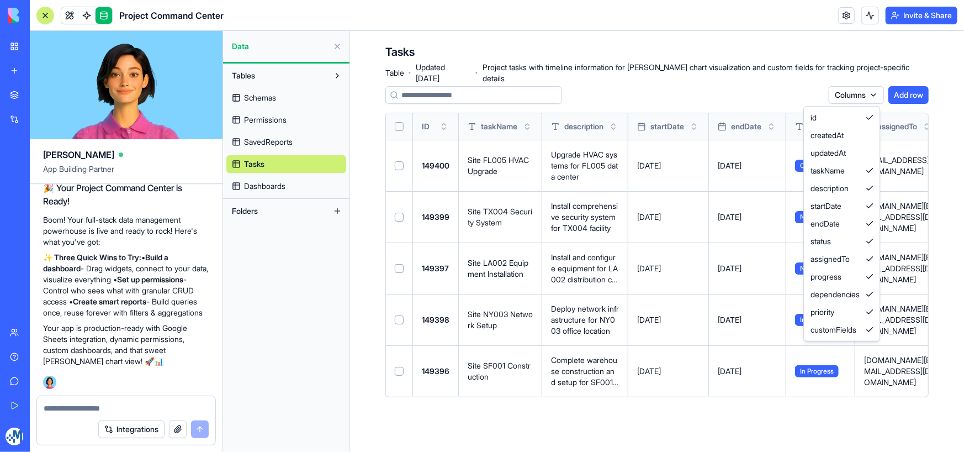
click at [751, 89] on html "My Workspace New app Marketplace Integrations Recent Untitled App AI Logo Gener…" at bounding box center [482, 226] width 964 height 452
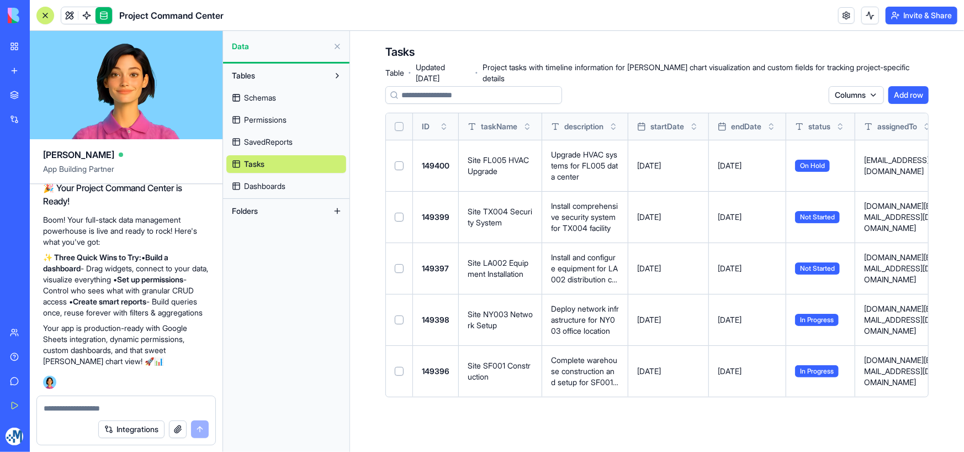
click at [281, 94] on link "Schemas" at bounding box center [286, 98] width 120 height 18
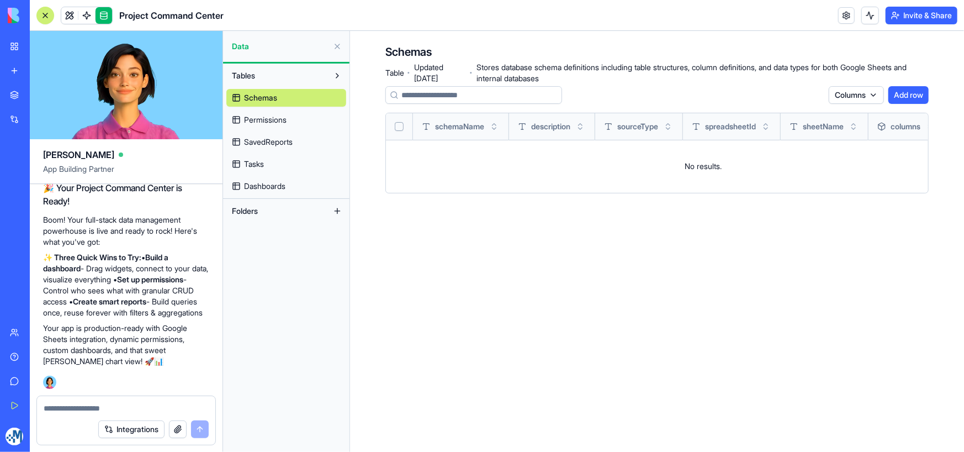
click at [906, 94] on button "Add row" at bounding box center [909, 95] width 40 height 18
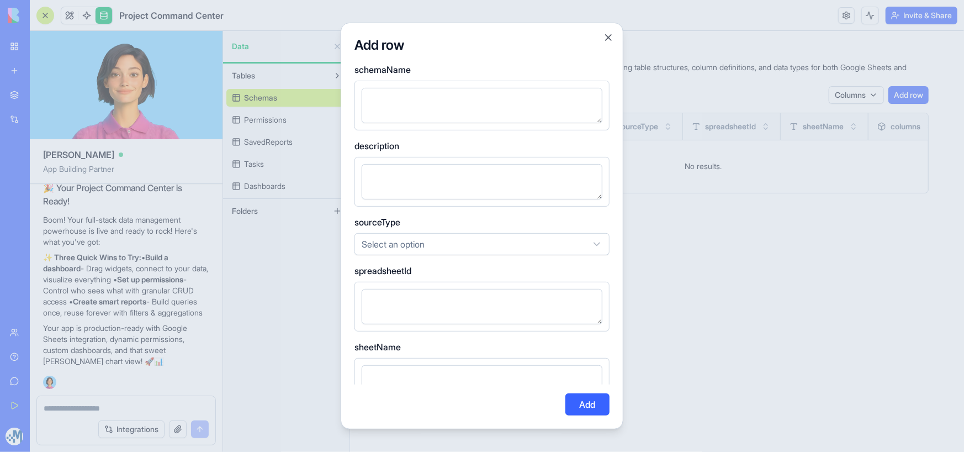
click at [420, 98] on textarea at bounding box center [482, 105] width 241 height 35
click at [448, 189] on textarea at bounding box center [482, 181] width 241 height 35
click at [453, 252] on body "My Workspace New app Marketplace Integrations Recent Untitled App AI Logo Gener…" at bounding box center [482, 226] width 964 height 452
click at [469, 397] on body "My Workspace New app Marketplace Integrations Recent Untitled App AI Logo Gener…" at bounding box center [482, 226] width 964 height 452
click at [609, 38] on button "Close" at bounding box center [608, 37] width 11 height 11
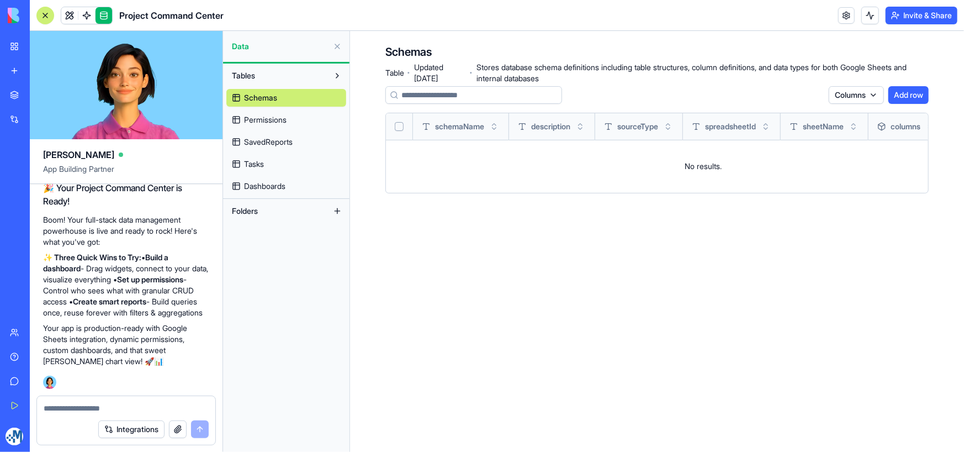
click at [270, 71] on button "Tables" at bounding box center [277, 76] width 102 height 18
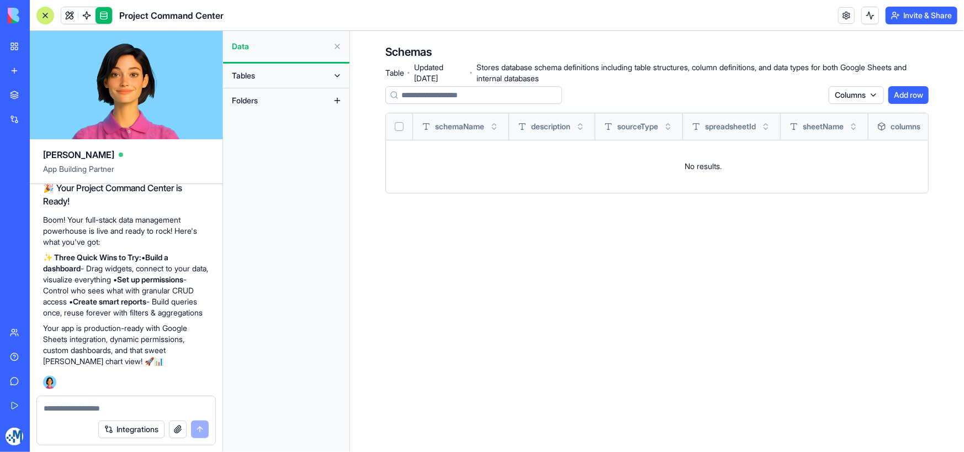
click at [336, 98] on button at bounding box center [338, 101] width 18 height 18
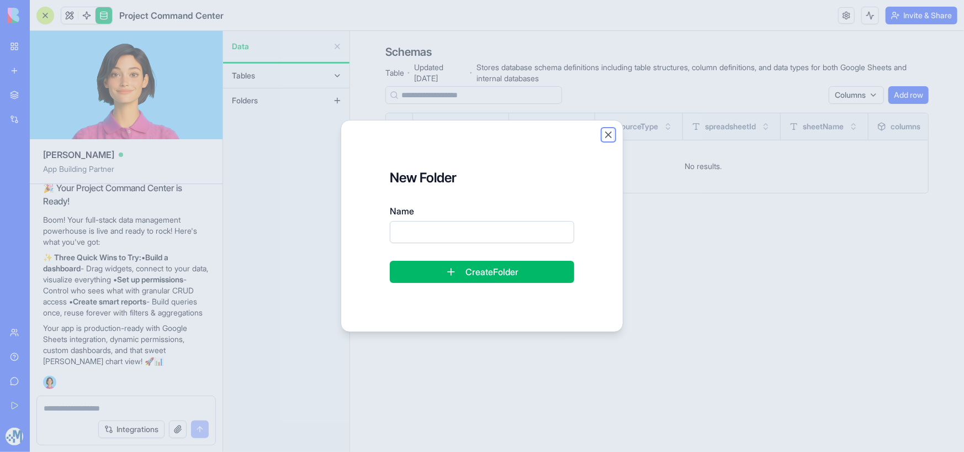
click at [607, 135] on button "Close" at bounding box center [608, 134] width 11 height 11
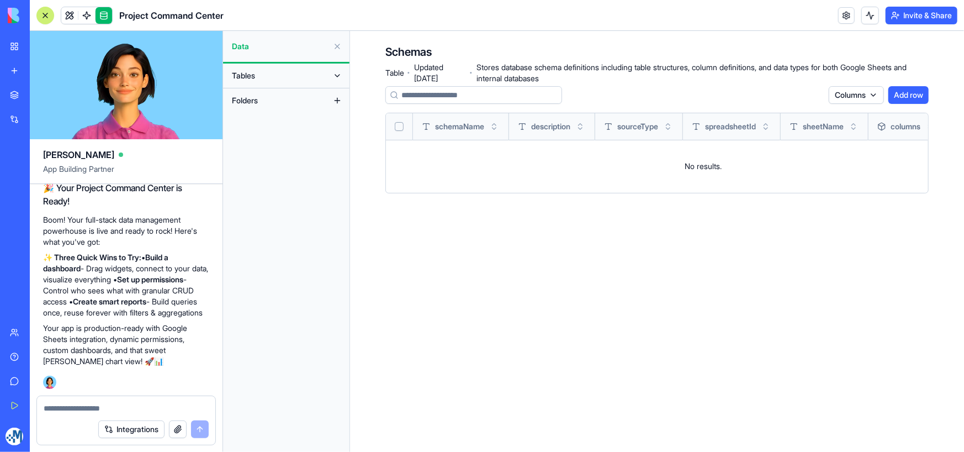
click at [288, 75] on button "Tables" at bounding box center [277, 76] width 102 height 18
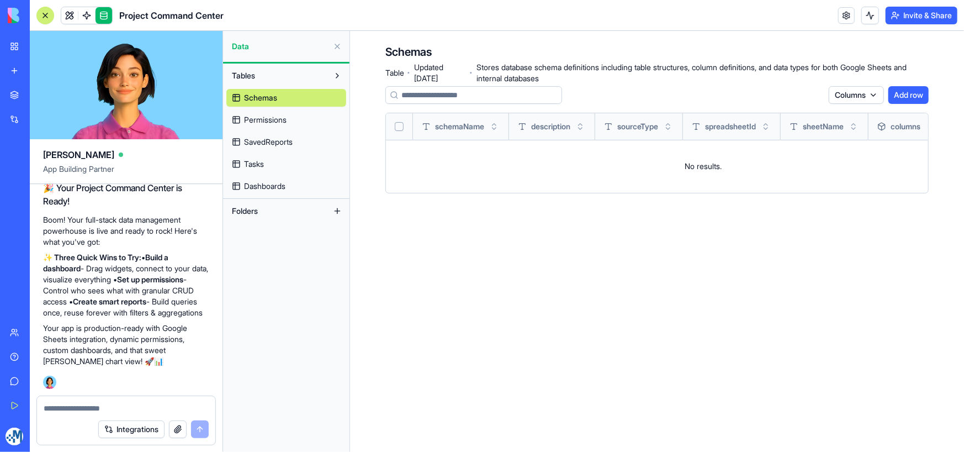
click at [272, 188] on span "Dashboards" at bounding box center [264, 186] width 41 height 11
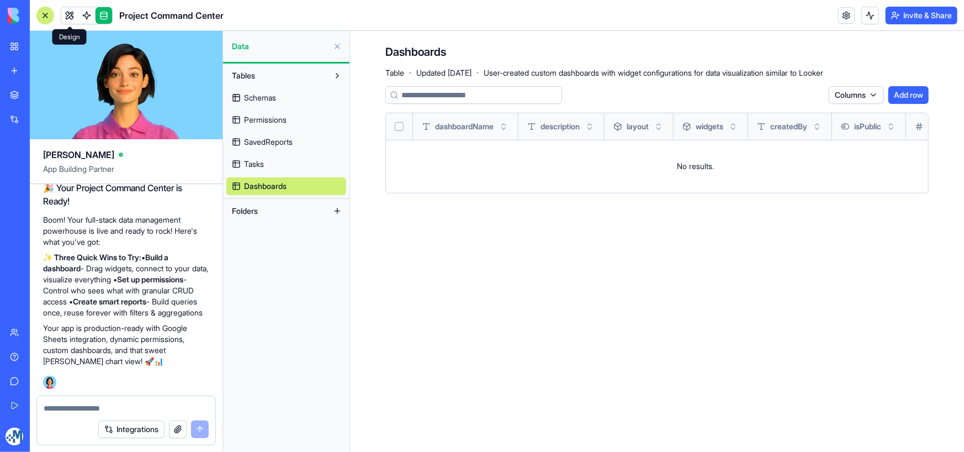
click at [66, 10] on link at bounding box center [69, 15] width 17 height 17
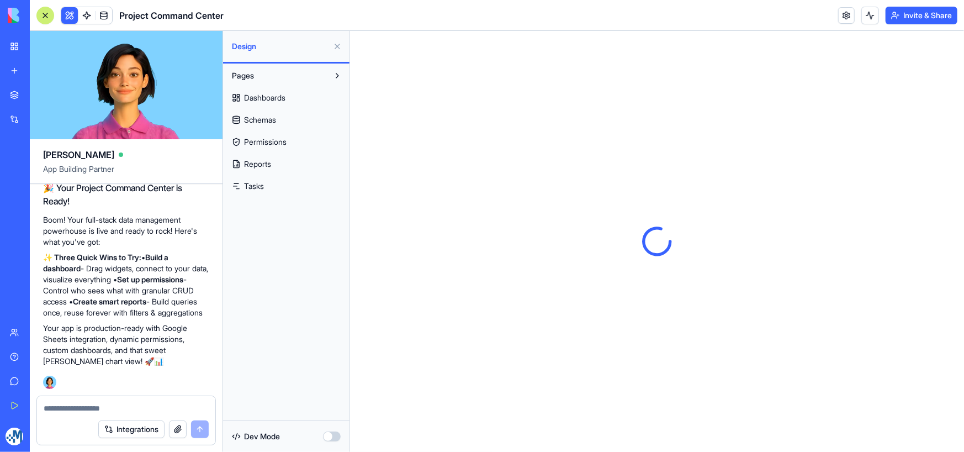
click at [272, 92] on span "Dashboards" at bounding box center [264, 97] width 41 height 11
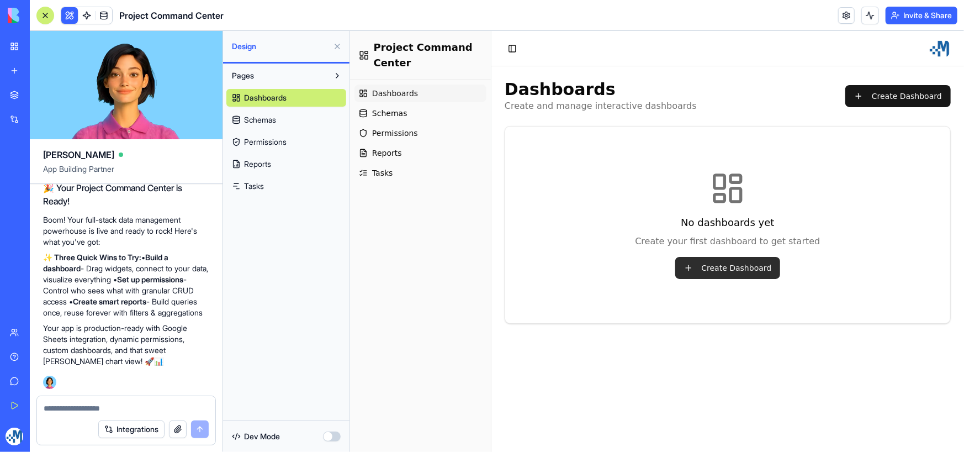
click at [731, 267] on button "Create Dashboard" at bounding box center [727, 267] width 105 height 22
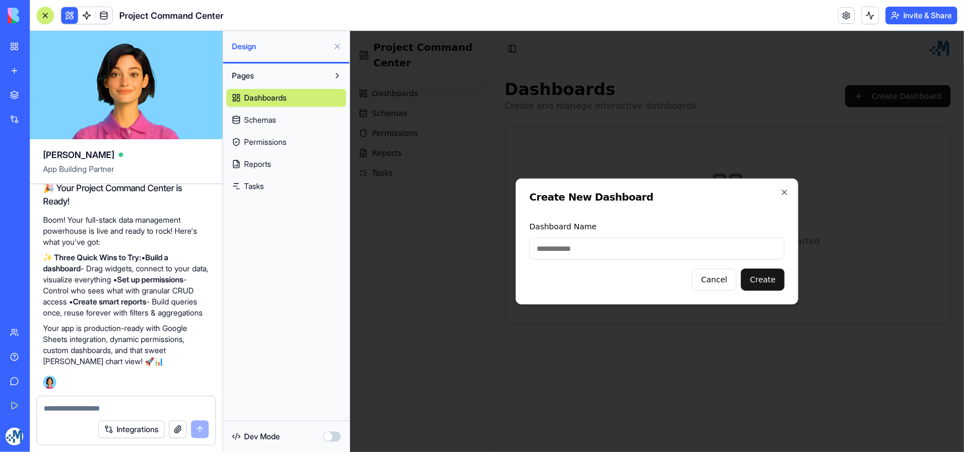
click at [583, 245] on input "Dashboard Name" at bounding box center [656, 248] width 255 height 22
type input "****"
click at [780, 282] on button "Create" at bounding box center [763, 279] width 44 height 22
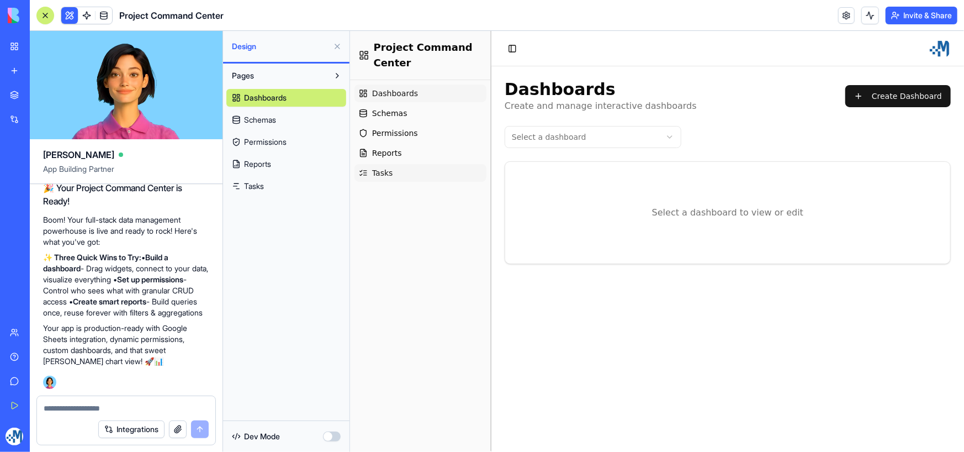
click at [389, 171] on link "Tasks" at bounding box center [420, 172] width 132 height 18
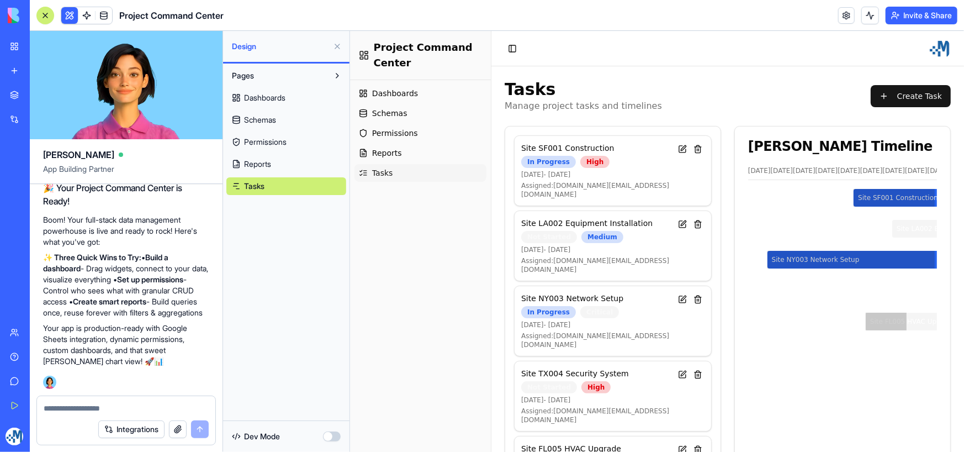
click at [276, 118] on span "Schemas" at bounding box center [260, 119] width 32 height 11
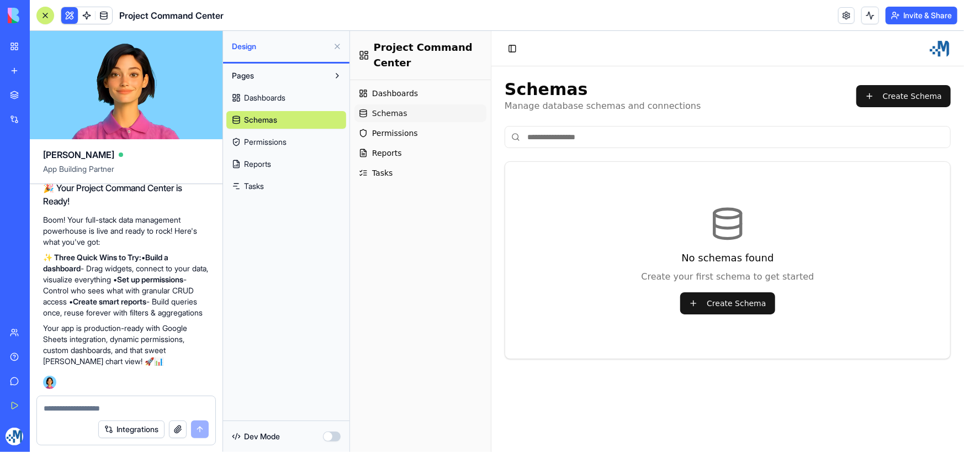
click at [285, 92] on span "Dashboards" at bounding box center [264, 97] width 41 height 11
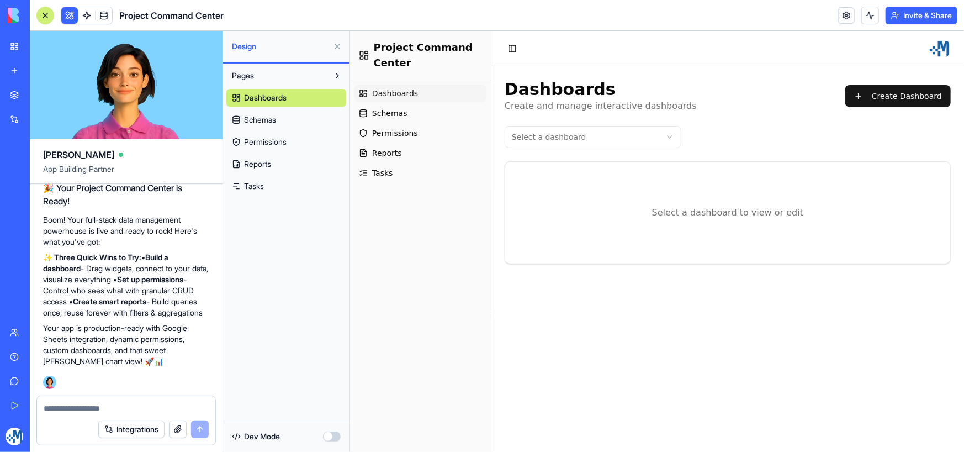
click at [284, 115] on link "Schemas" at bounding box center [286, 120] width 120 height 18
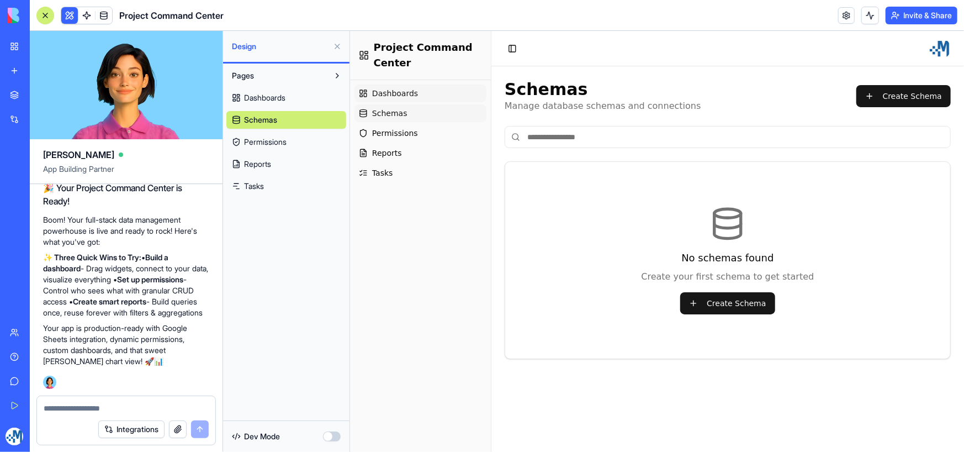
click at [404, 92] on span "Dashboards" at bounding box center [395, 92] width 46 height 11
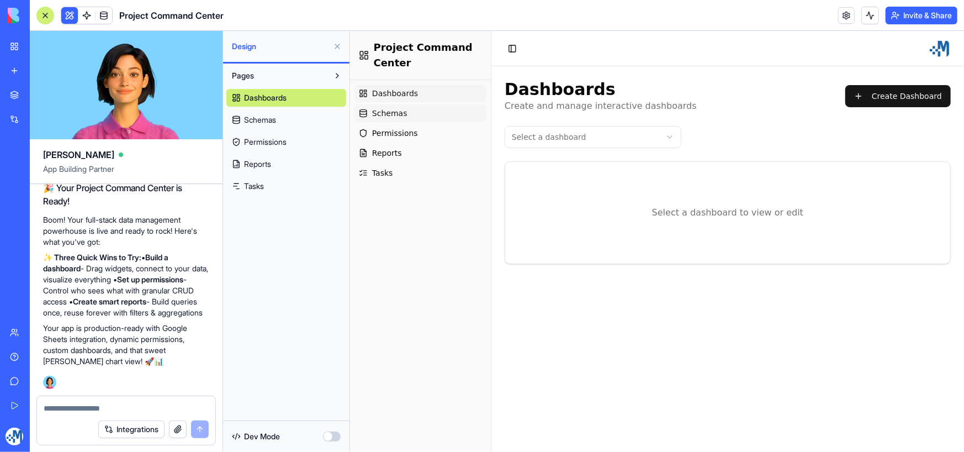
click at [401, 112] on link "Schemas" at bounding box center [420, 113] width 132 height 18
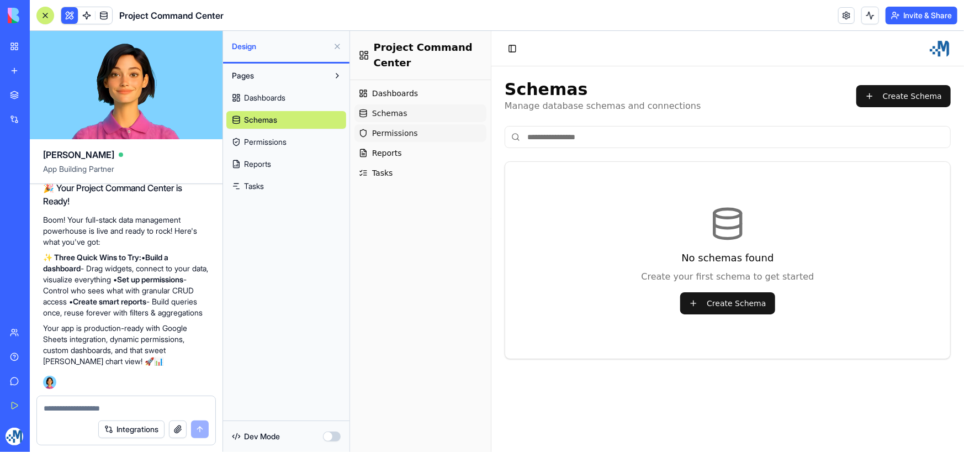
click at [403, 135] on span "Permissions" at bounding box center [395, 132] width 46 height 11
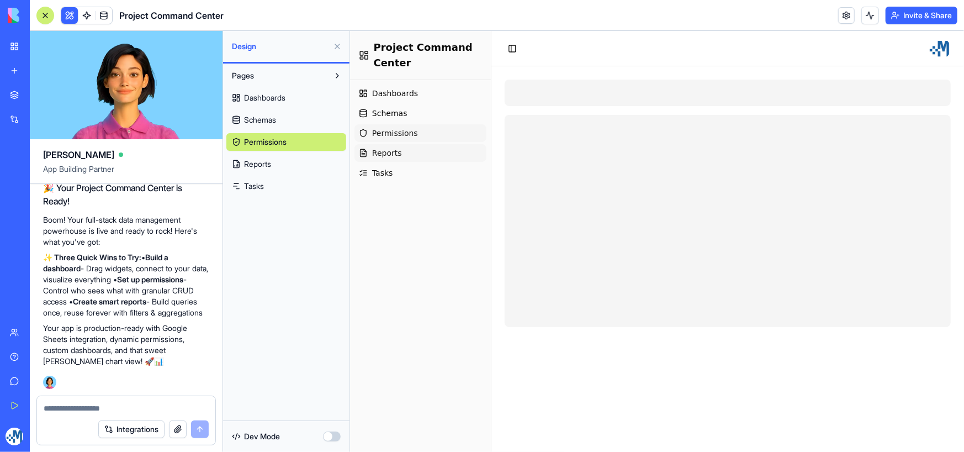
click at [399, 152] on link "Reports" at bounding box center [420, 153] width 132 height 18
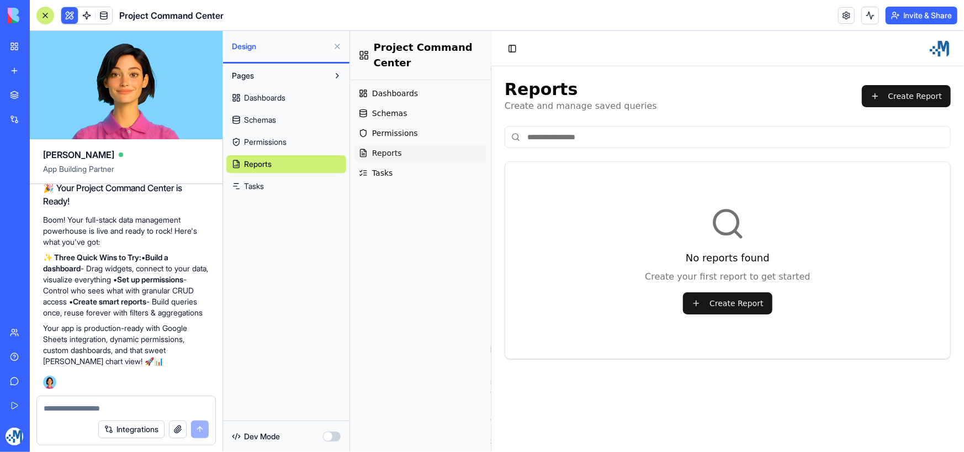
click at [420, 55] on h1 "Project Command Center" at bounding box center [427, 54] width 108 height 31
click at [279, 144] on span "Permissions" at bounding box center [265, 141] width 43 height 11
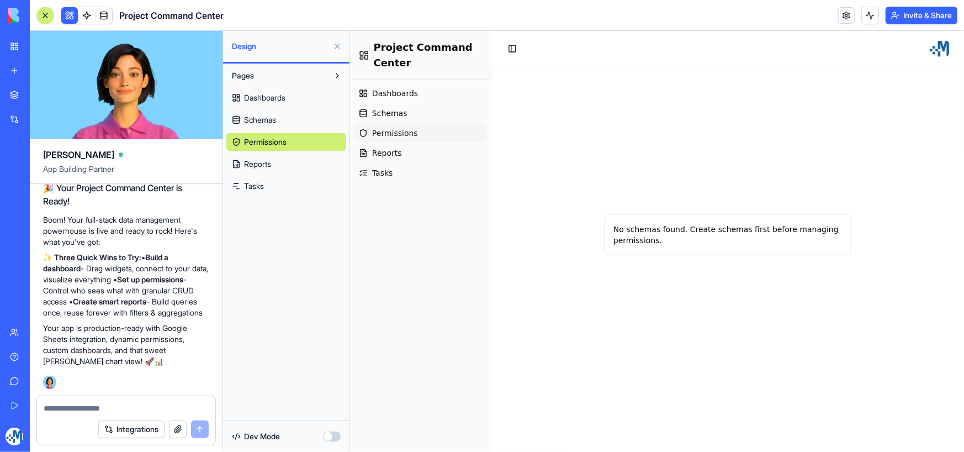
click at [277, 171] on link "Reports" at bounding box center [286, 164] width 120 height 18
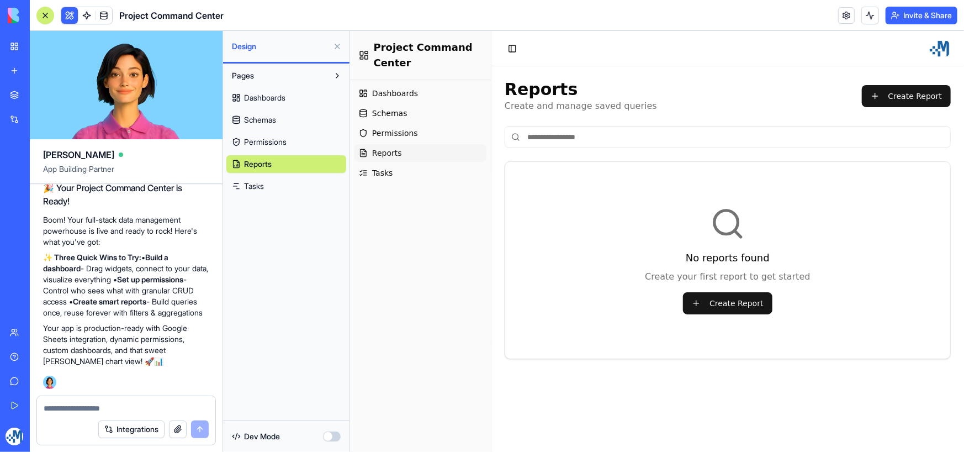
click at [278, 186] on link "Tasks" at bounding box center [286, 186] width 120 height 18
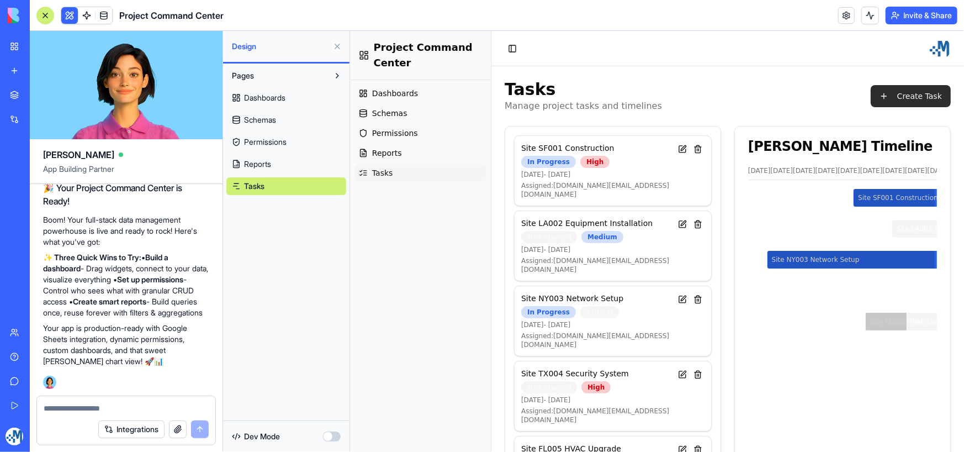
click at [880, 91] on button "Create Task" at bounding box center [910, 95] width 80 height 22
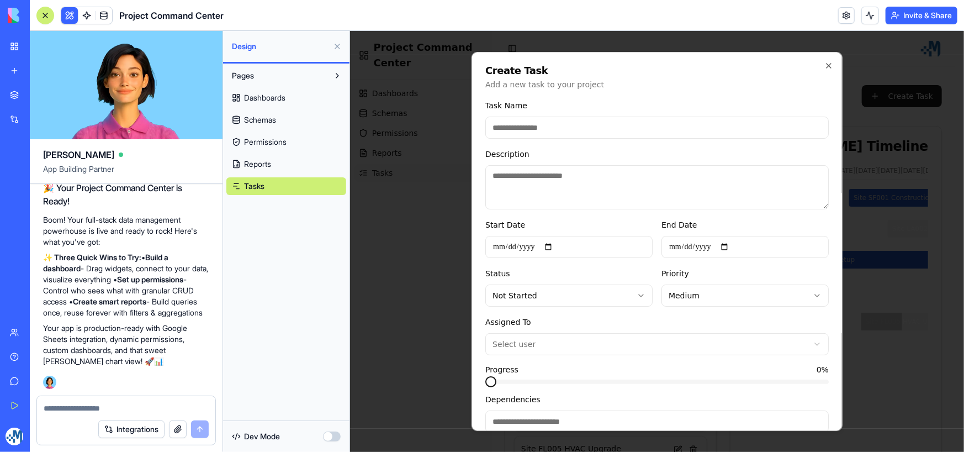
click at [532, 186] on textarea "Description" at bounding box center [656, 187] width 343 height 44
click at [564, 131] on input "Task Name" at bounding box center [656, 127] width 343 height 22
click at [559, 176] on textarea "Description" at bounding box center [656, 187] width 343 height 44
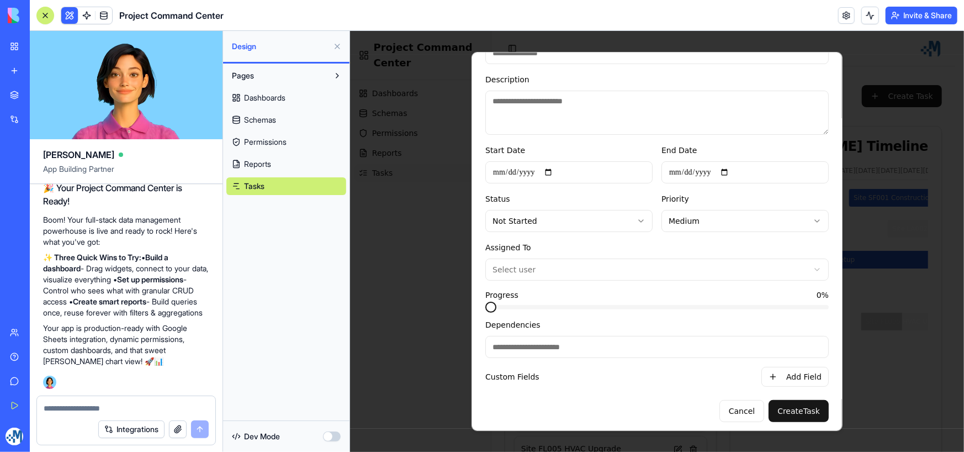
scroll to position [78, 0]
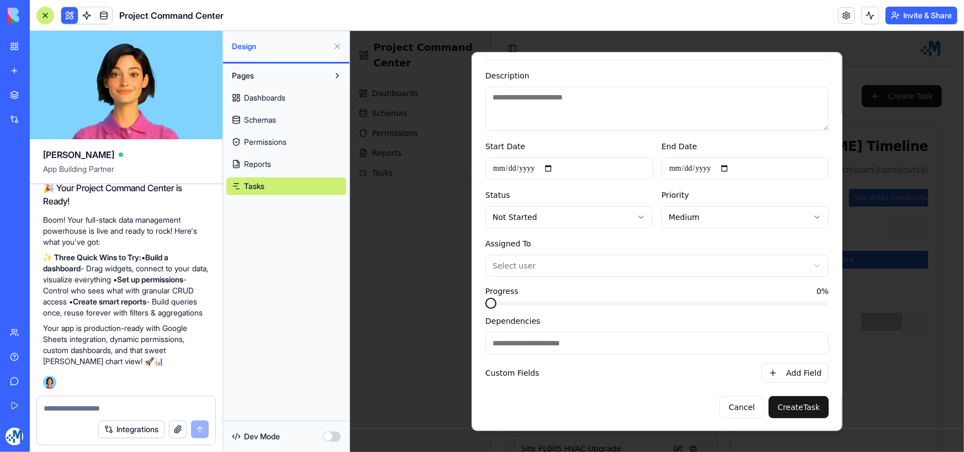
click at [608, 337] on input "Dependencies" at bounding box center [656, 342] width 343 height 22
click at [794, 368] on button "Add Field" at bounding box center [794, 372] width 67 height 20
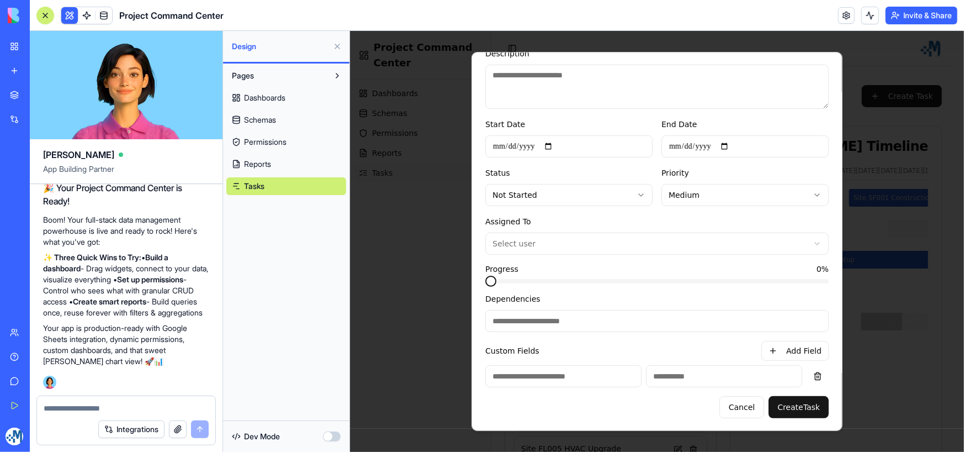
click at [557, 375] on input at bounding box center [563, 375] width 156 height 22
type input "**"
click at [680, 379] on input at bounding box center [724, 375] width 156 height 22
click at [724, 378] on input at bounding box center [724, 375] width 156 height 22
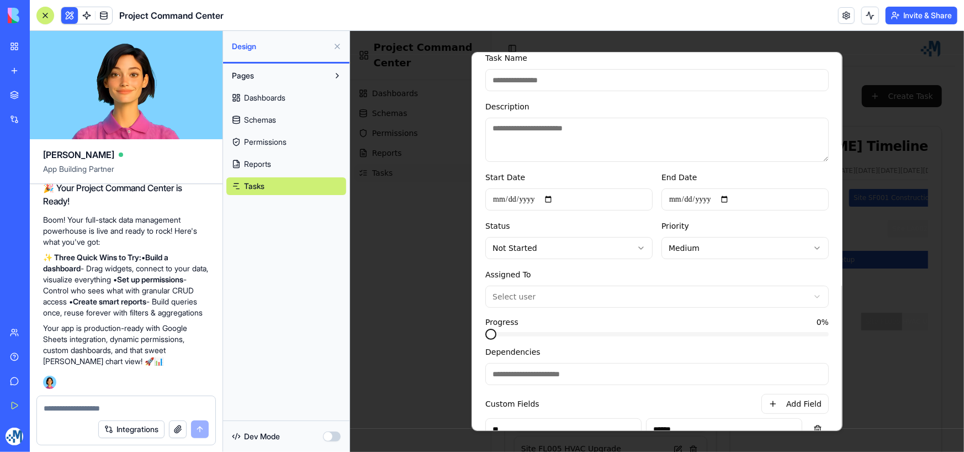
scroll to position [0, 0]
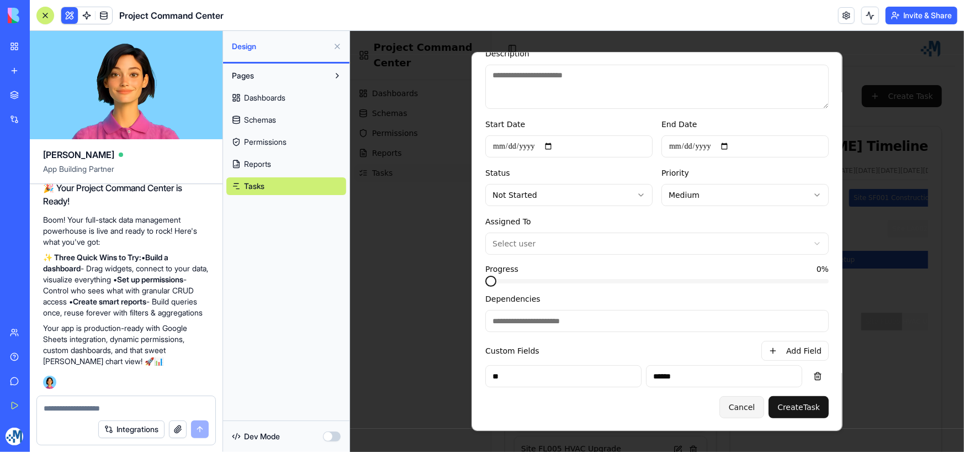
type input "******"
click at [738, 405] on button "Cancel" at bounding box center [741, 406] width 45 height 22
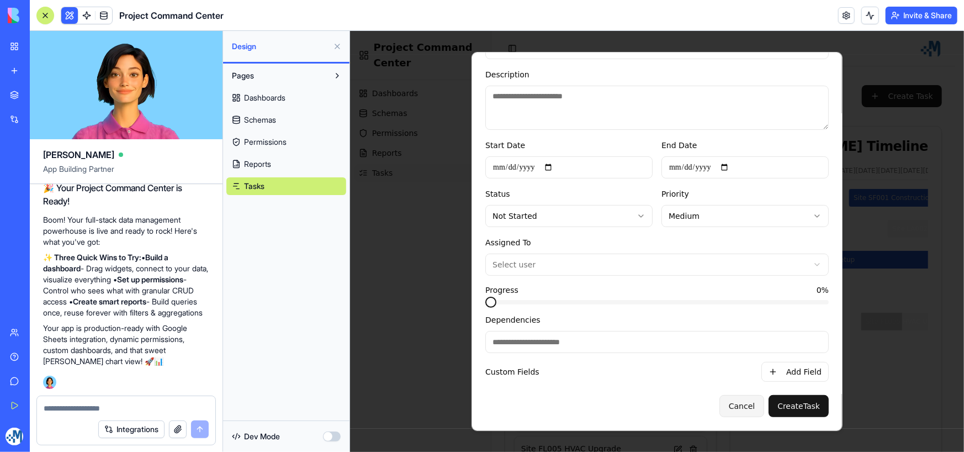
scroll to position [79, 0]
